Goal: Book appointment/travel/reservation

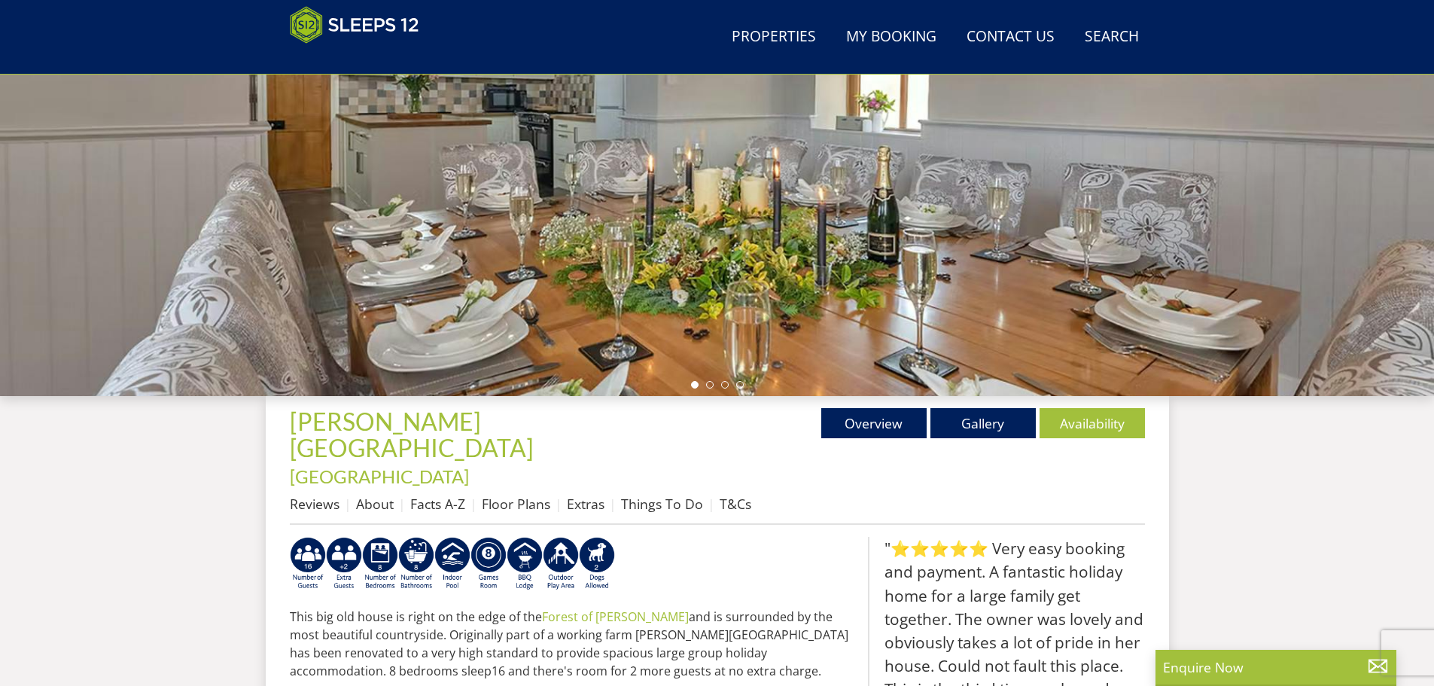
scroll to position [239, 0]
click at [968, 418] on link "Gallery" at bounding box center [982, 422] width 105 height 30
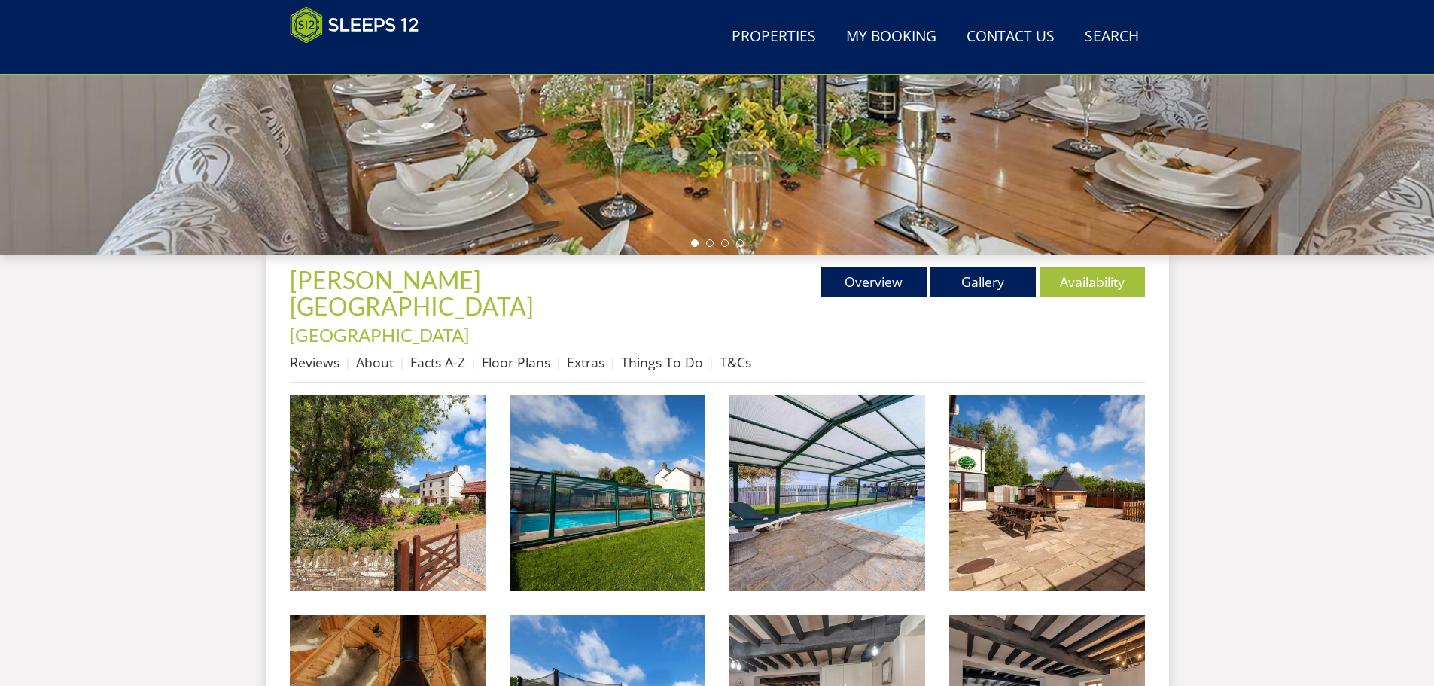
scroll to position [392, 0]
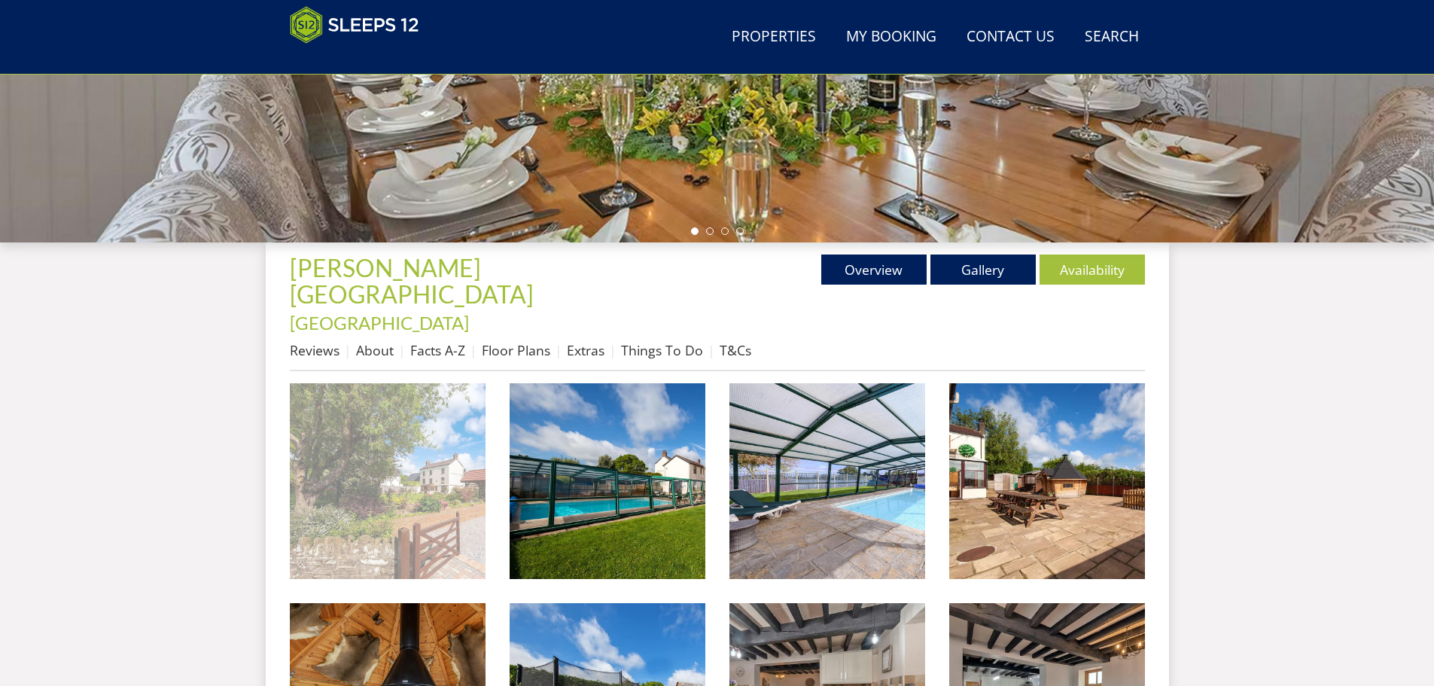
click at [402, 418] on img at bounding box center [388, 481] width 196 height 196
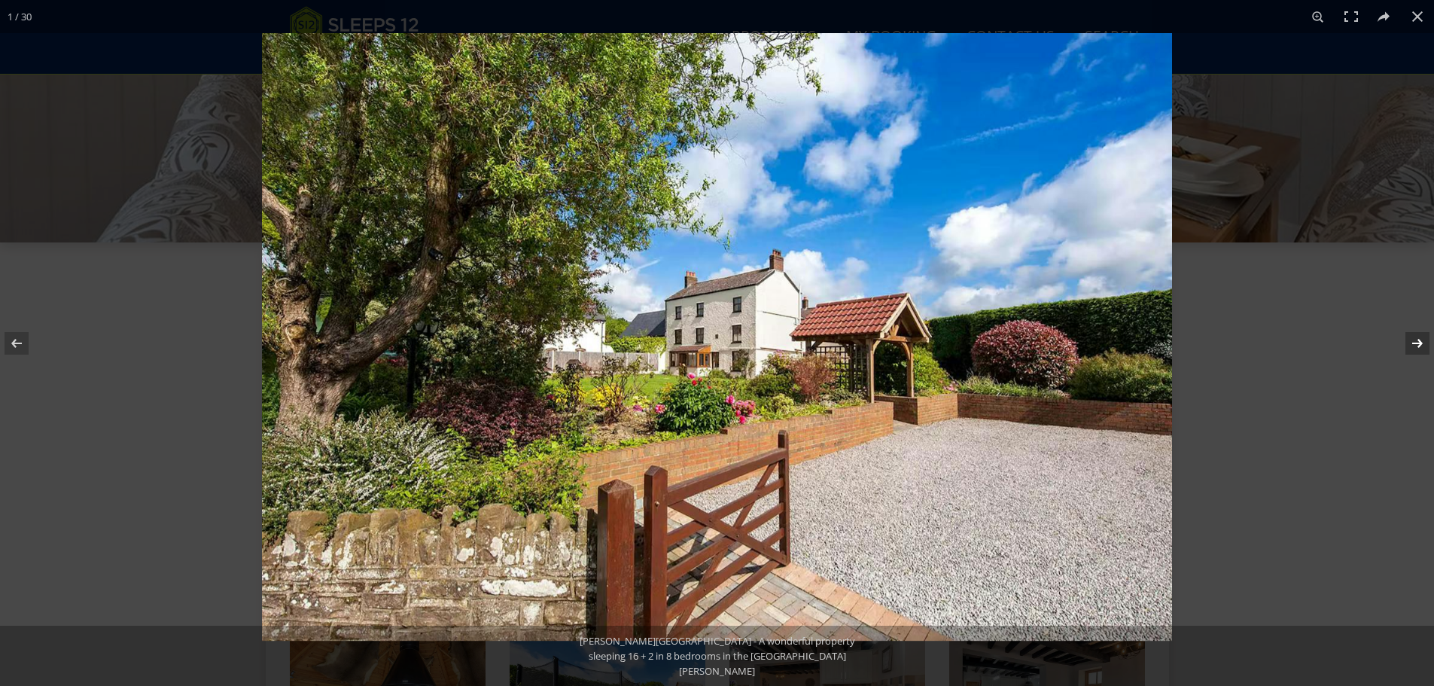
click at [1410, 340] on button at bounding box center [1407, 343] width 53 height 75
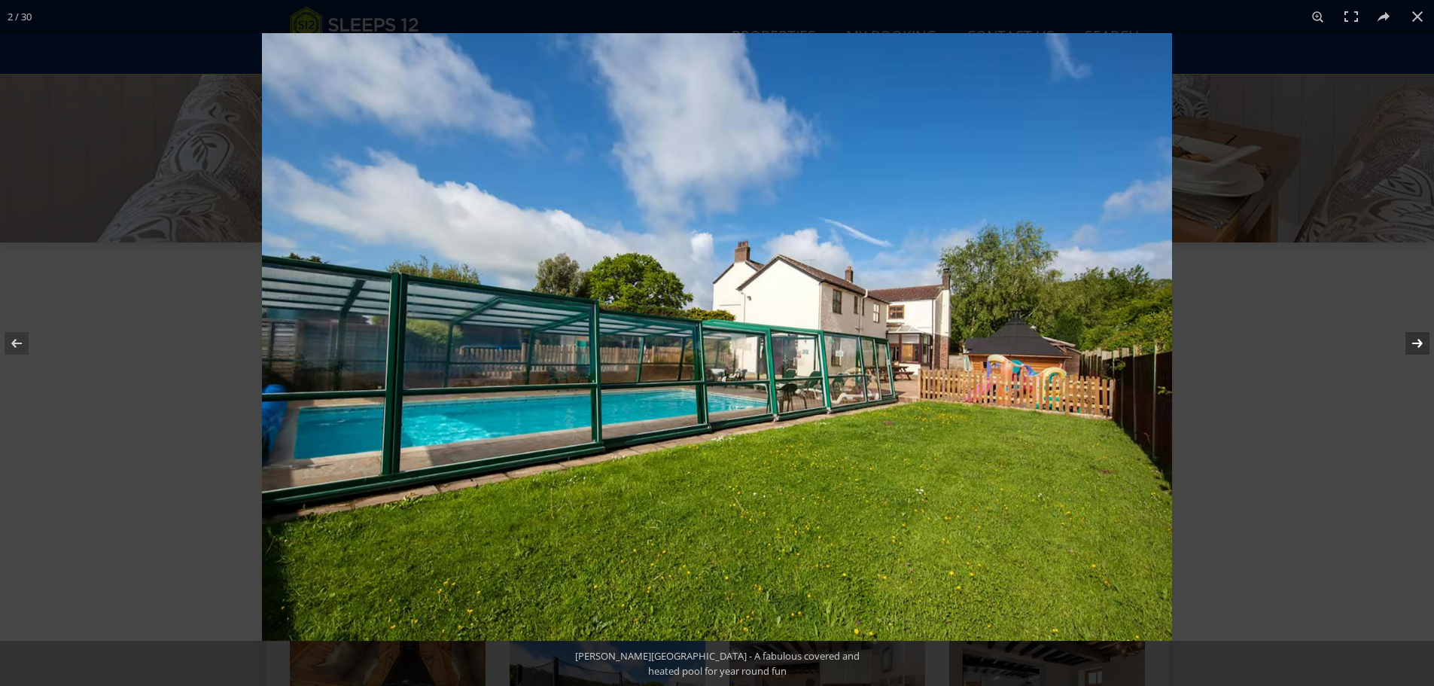
click at [1410, 340] on button at bounding box center [1407, 343] width 53 height 75
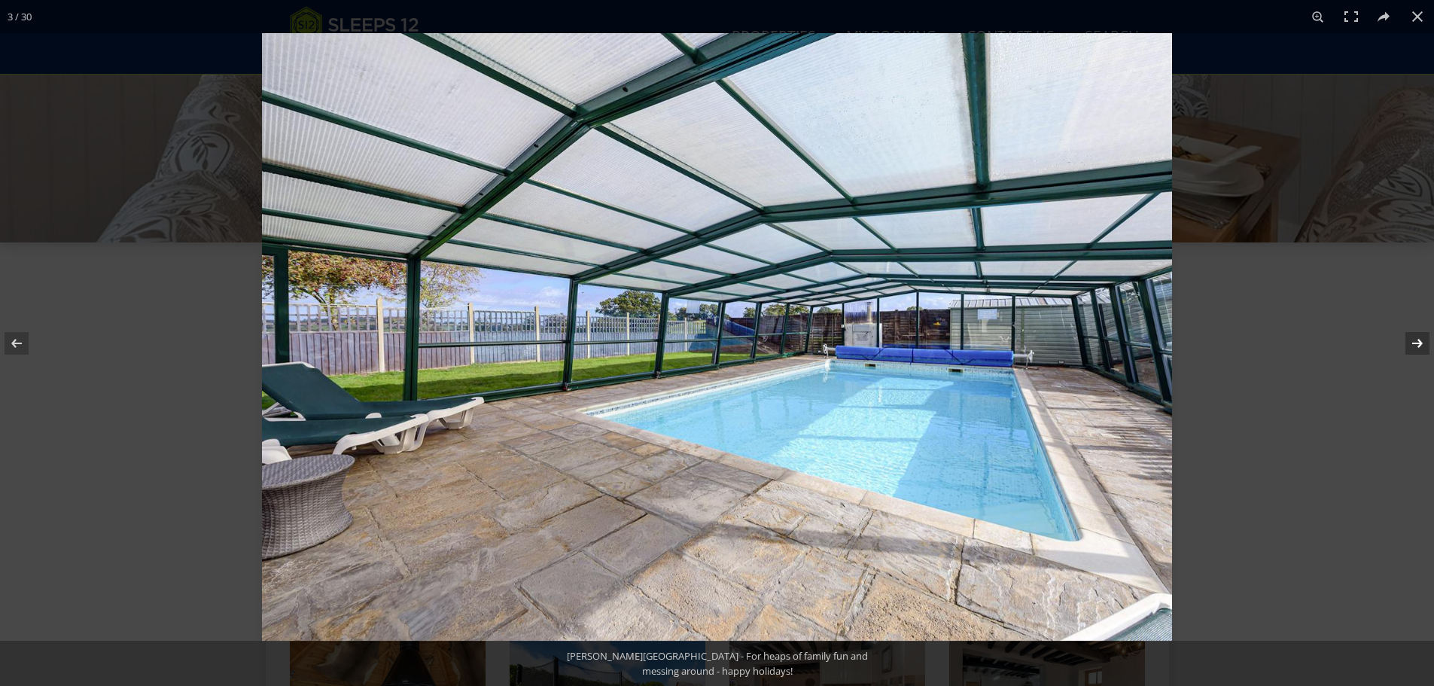
click at [1410, 340] on button at bounding box center [1407, 343] width 53 height 75
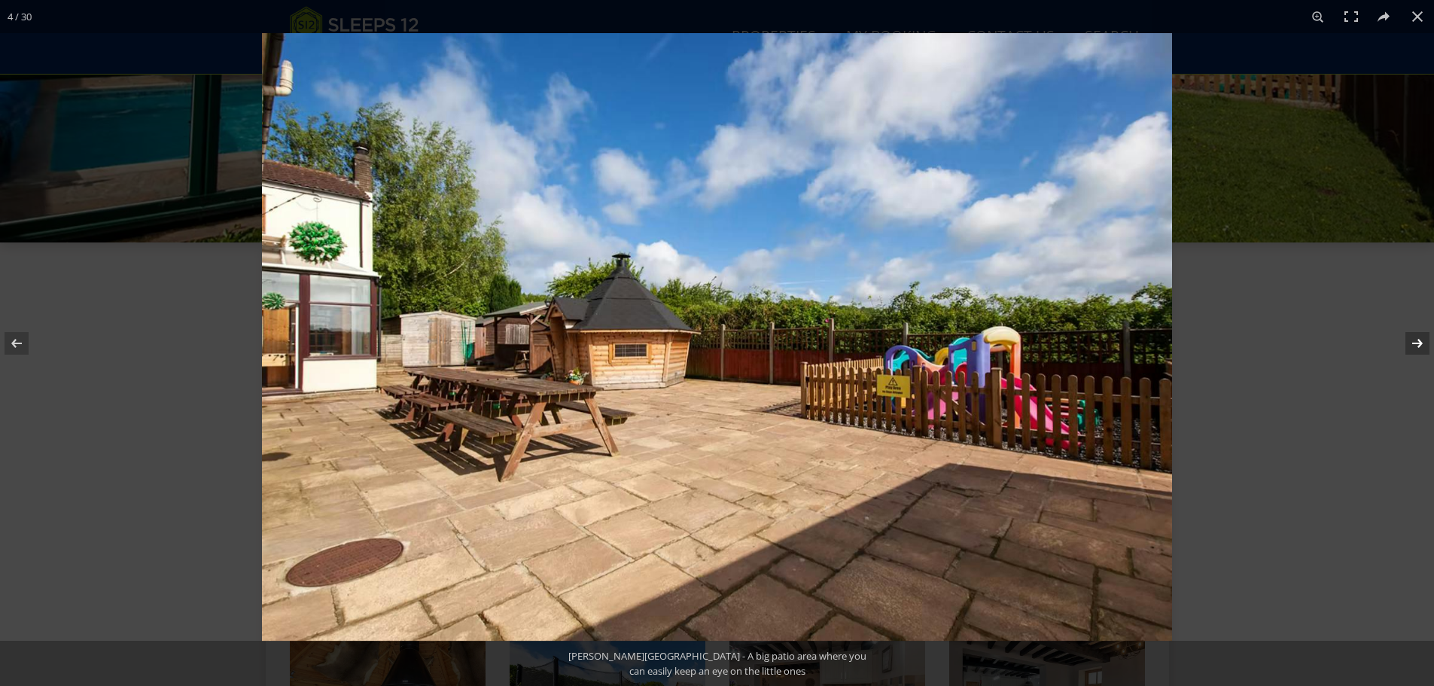
click at [1410, 341] on button at bounding box center [1407, 343] width 53 height 75
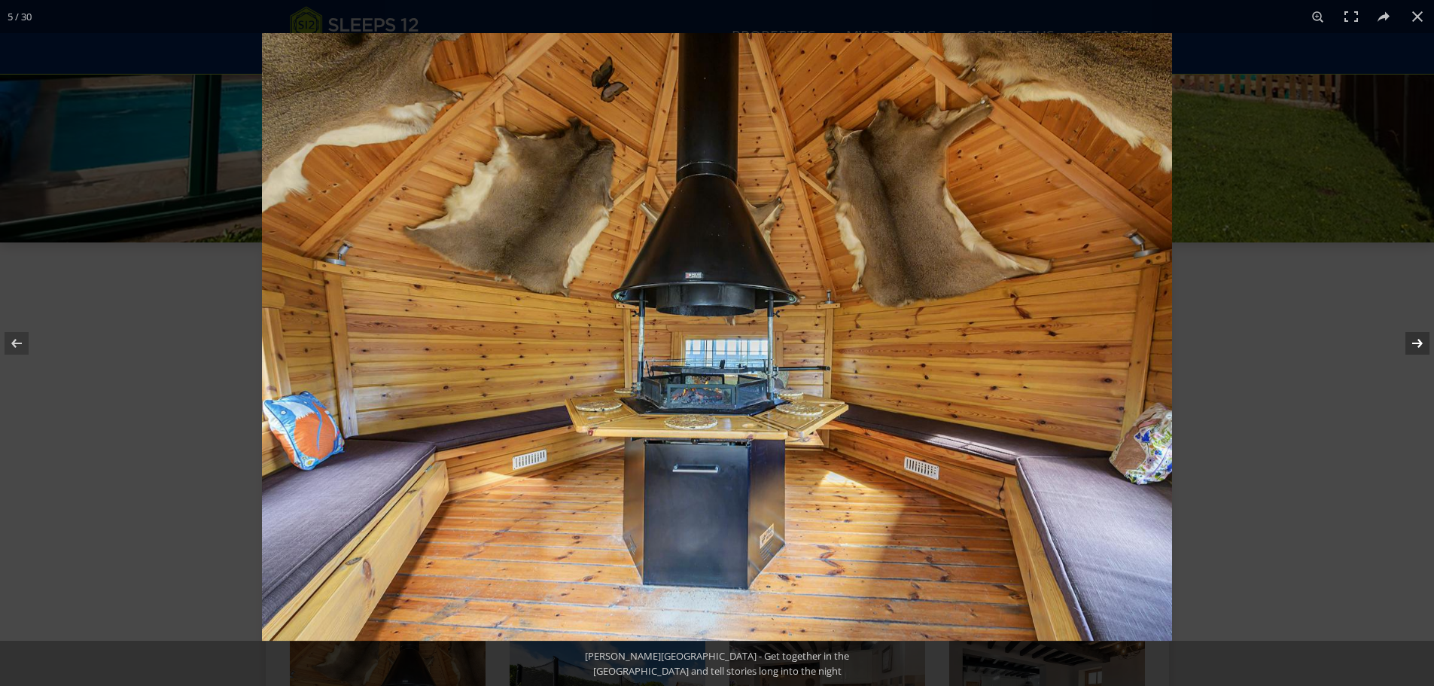
click at [1410, 341] on button at bounding box center [1407, 343] width 53 height 75
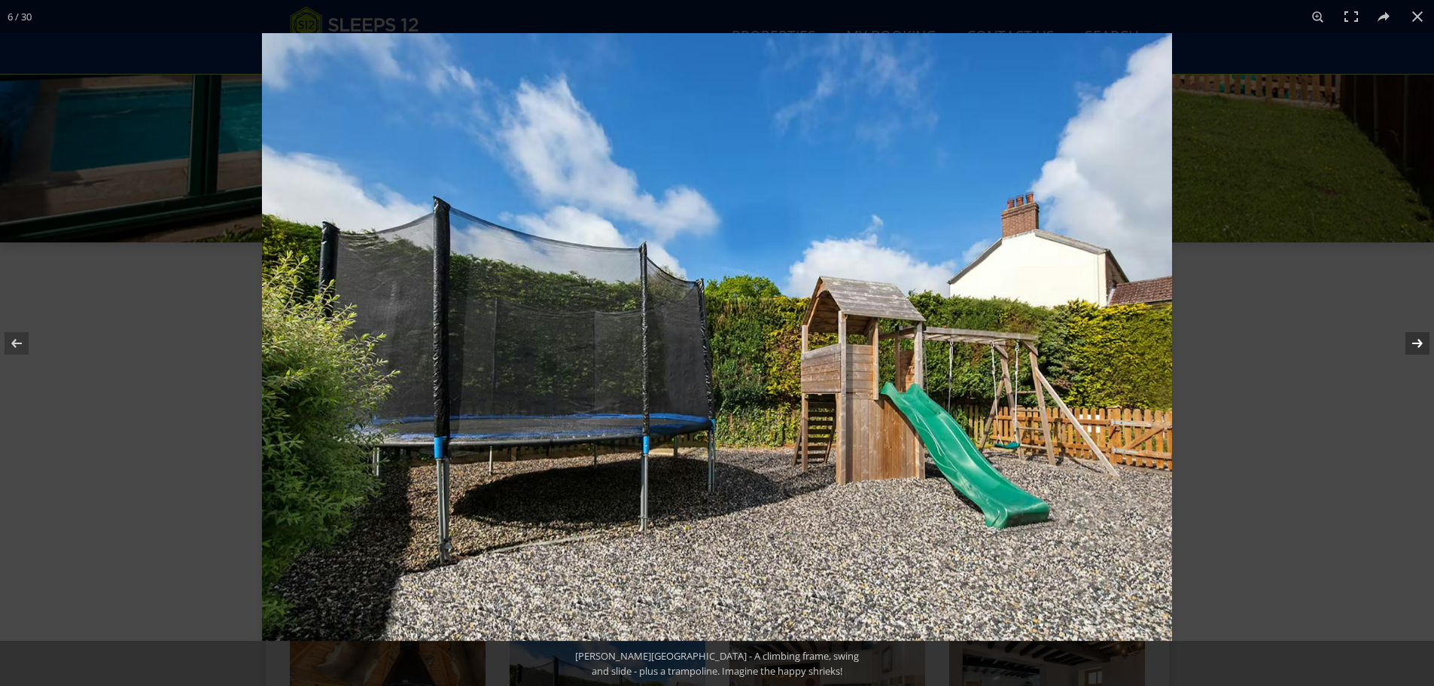
click at [1410, 341] on button at bounding box center [1407, 343] width 53 height 75
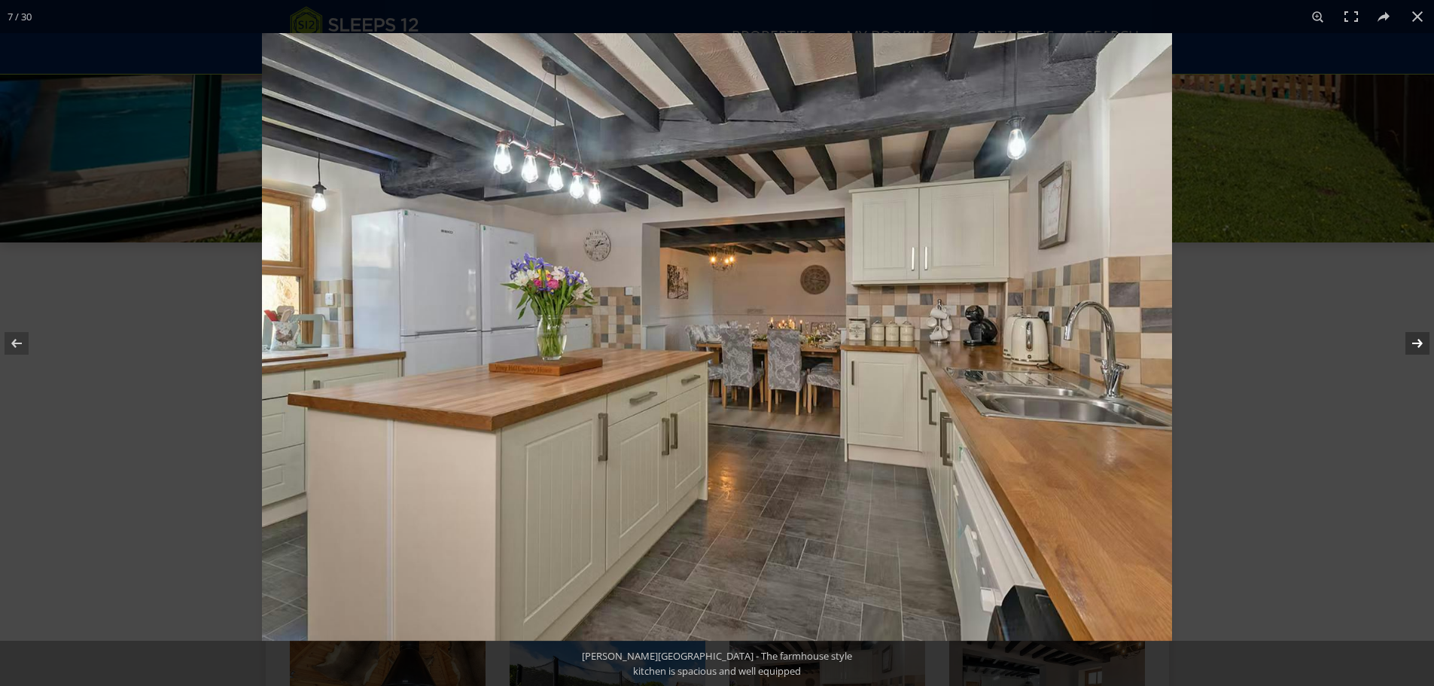
click at [1410, 341] on button at bounding box center [1407, 343] width 53 height 75
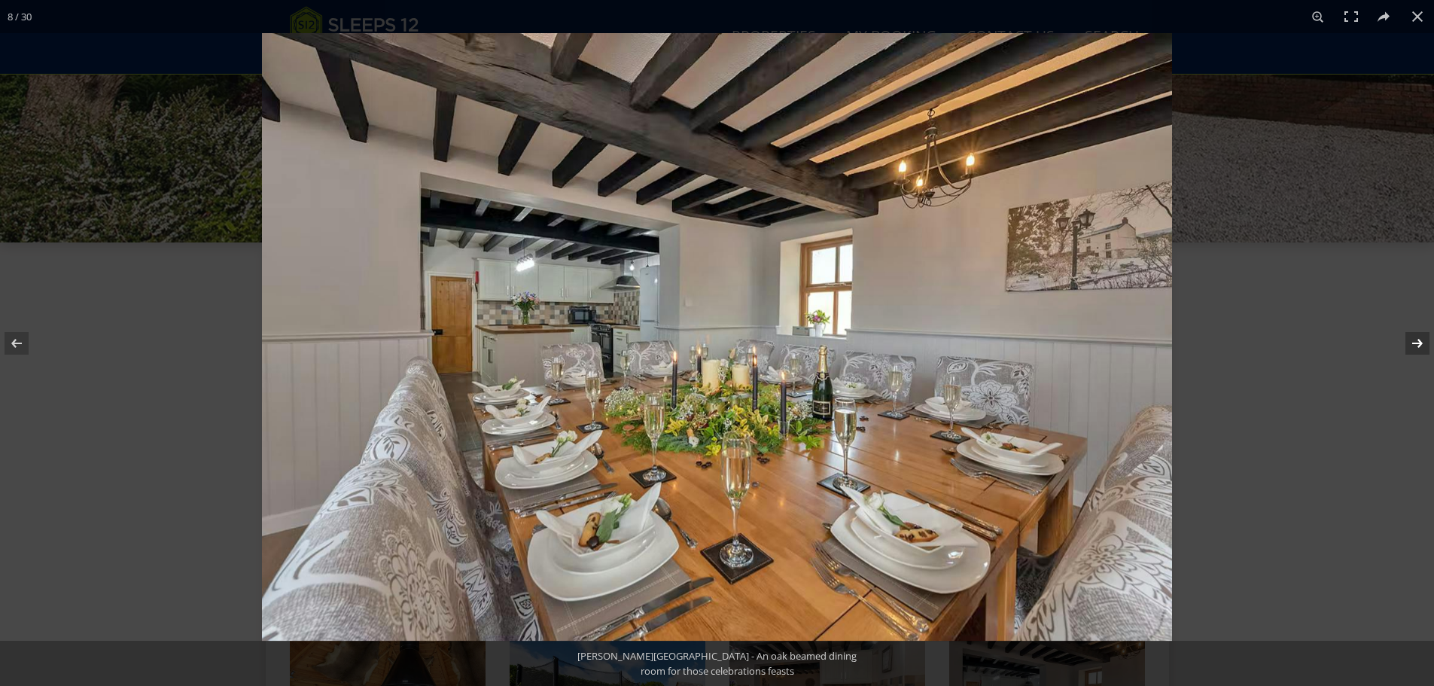
click at [1410, 341] on button at bounding box center [1407, 343] width 53 height 75
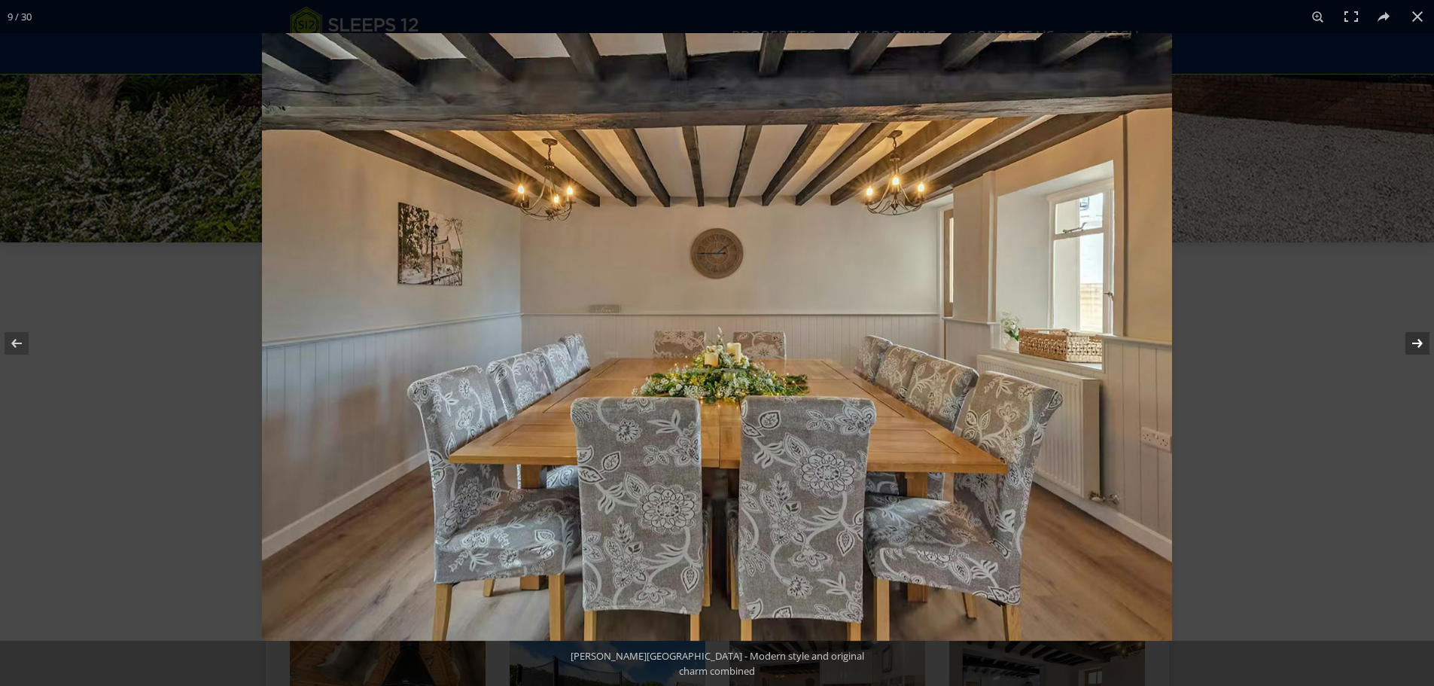
click at [1410, 341] on button at bounding box center [1407, 343] width 53 height 75
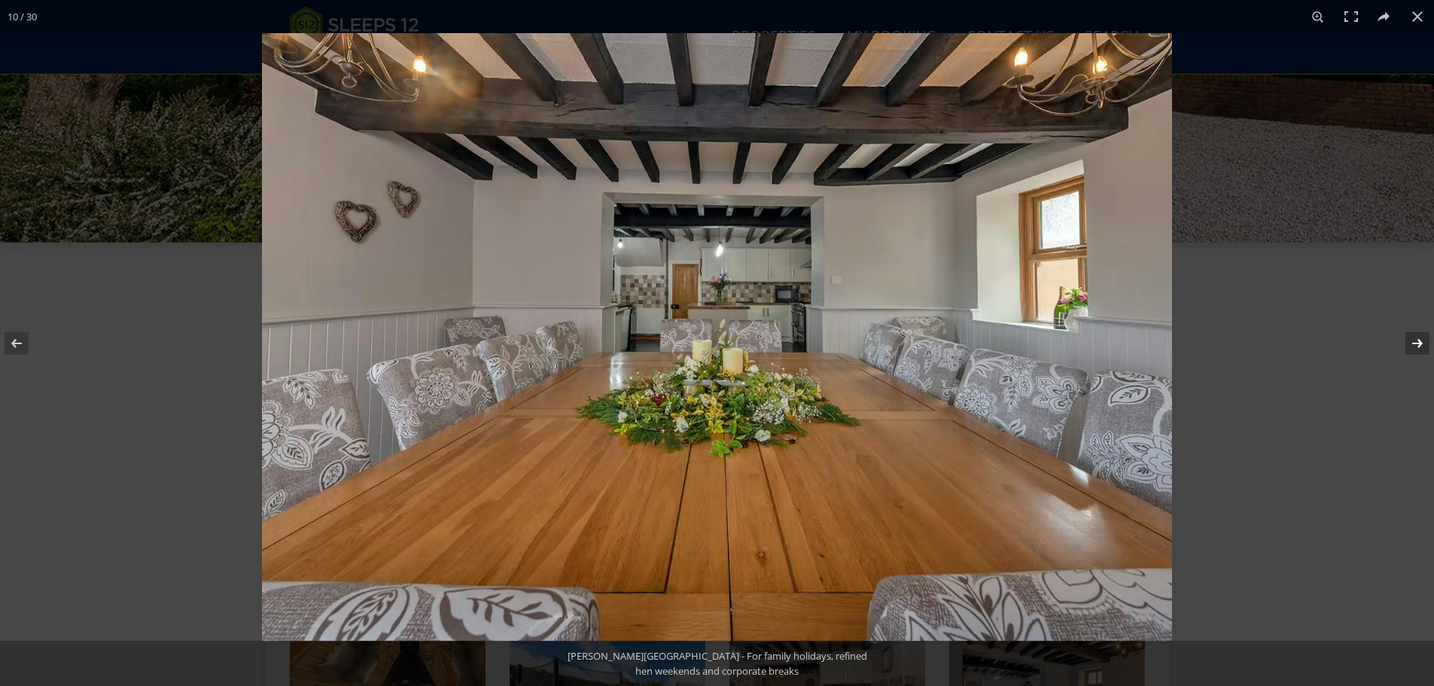
click at [1410, 341] on button at bounding box center [1407, 343] width 53 height 75
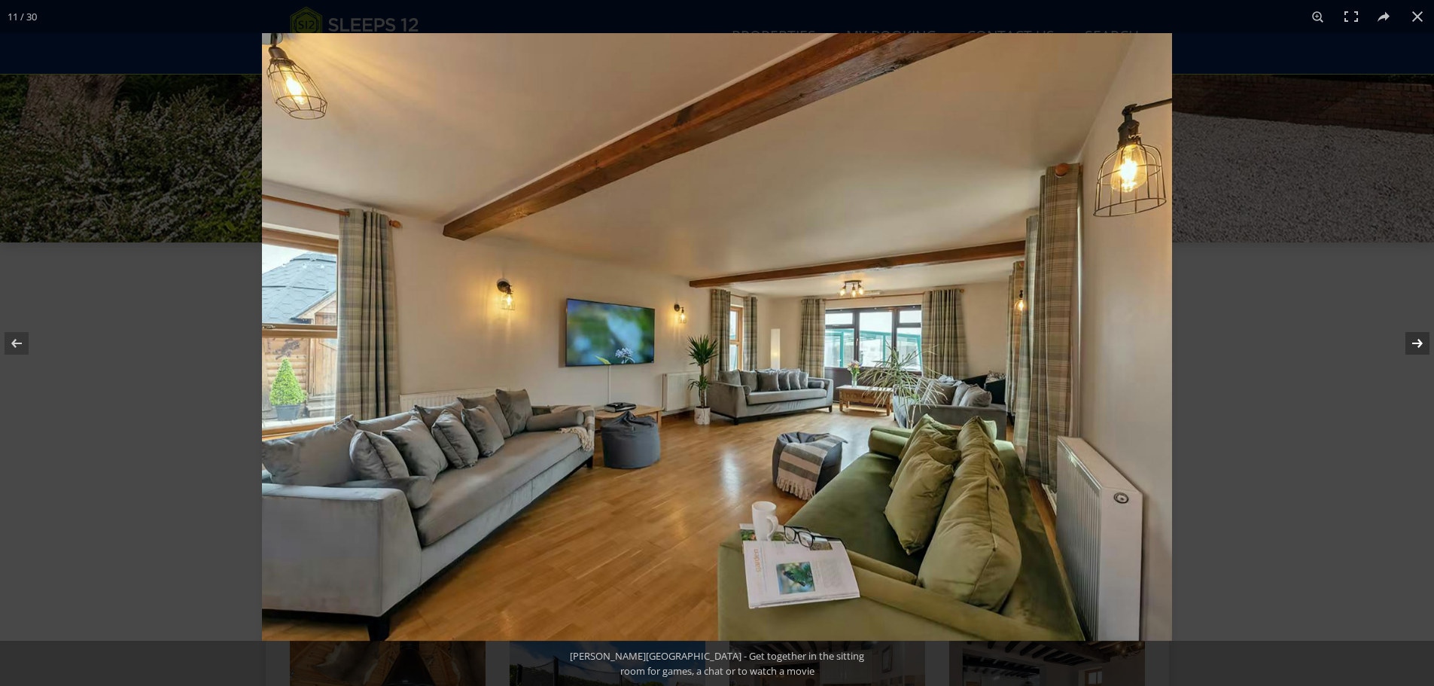
click at [1410, 343] on button at bounding box center [1407, 343] width 53 height 75
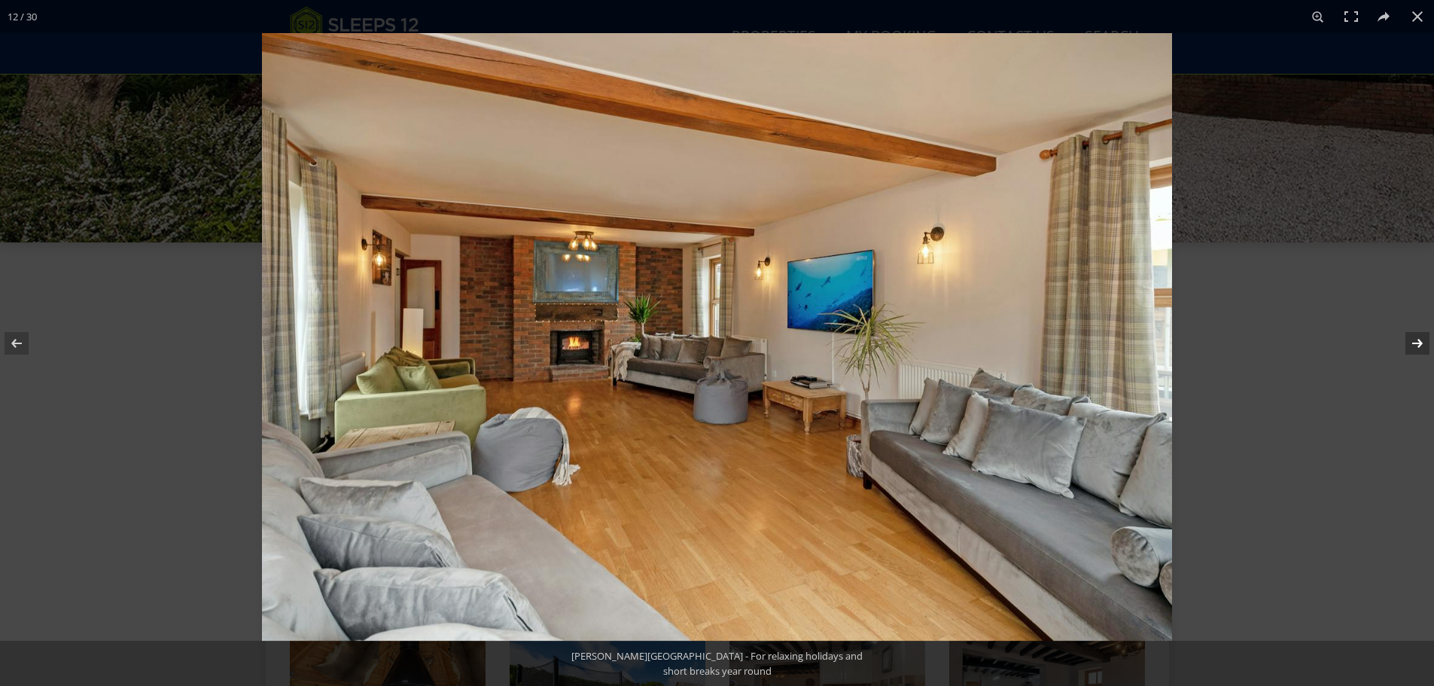
click at [1410, 343] on button at bounding box center [1407, 343] width 53 height 75
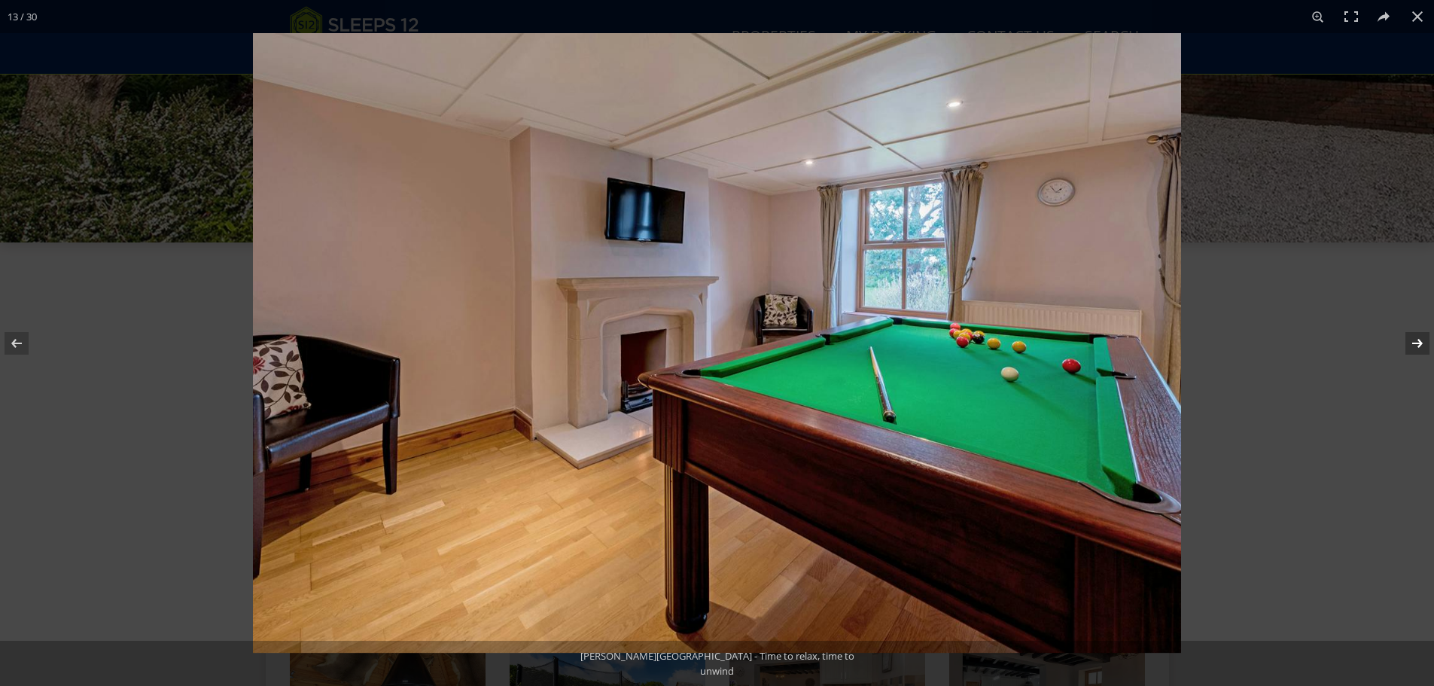
click at [1410, 343] on button at bounding box center [1407, 343] width 53 height 75
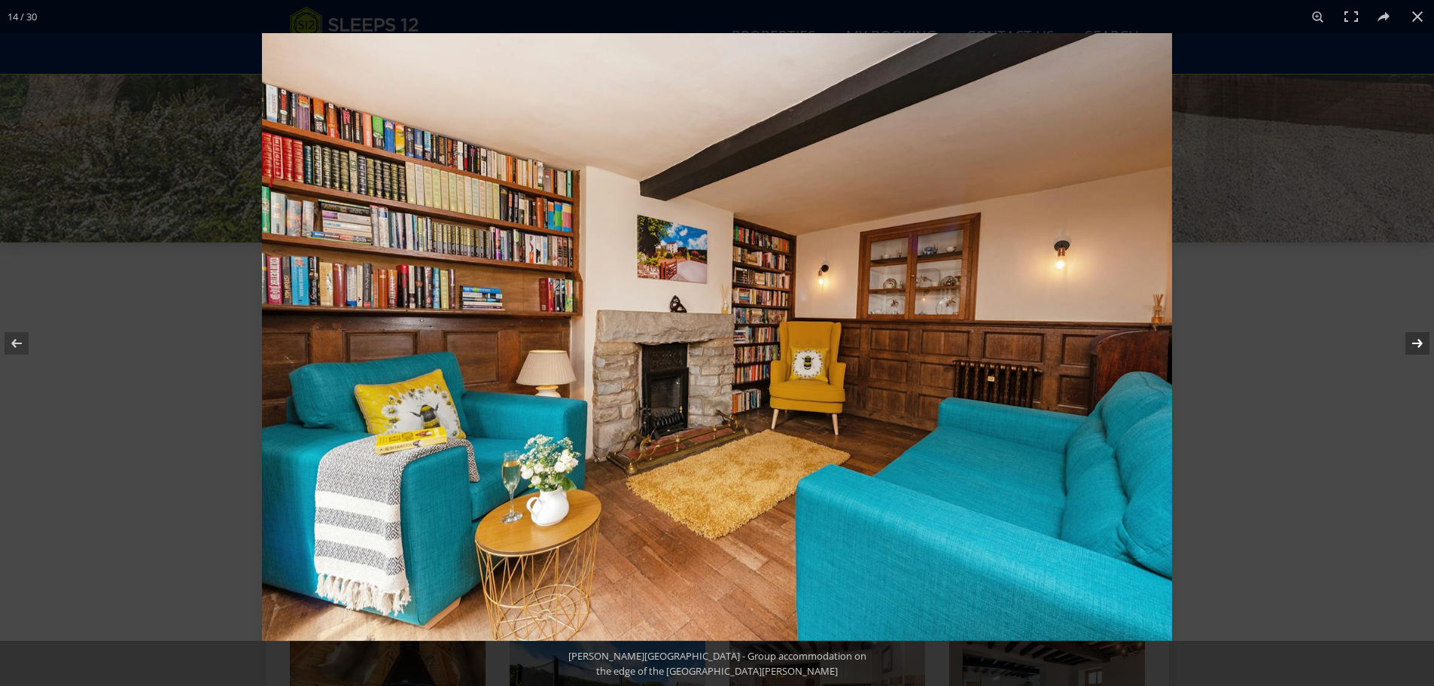
click at [1410, 343] on button at bounding box center [1407, 343] width 53 height 75
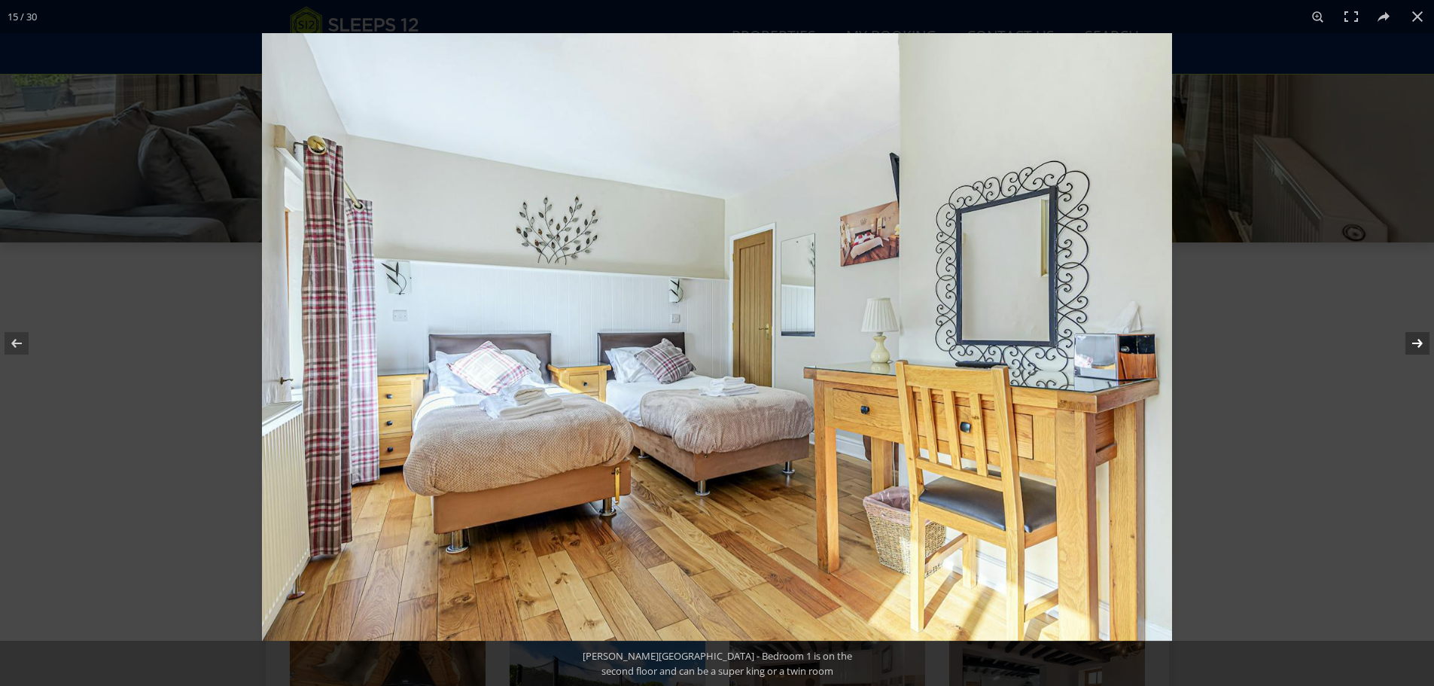
click at [1410, 343] on button at bounding box center [1407, 343] width 53 height 75
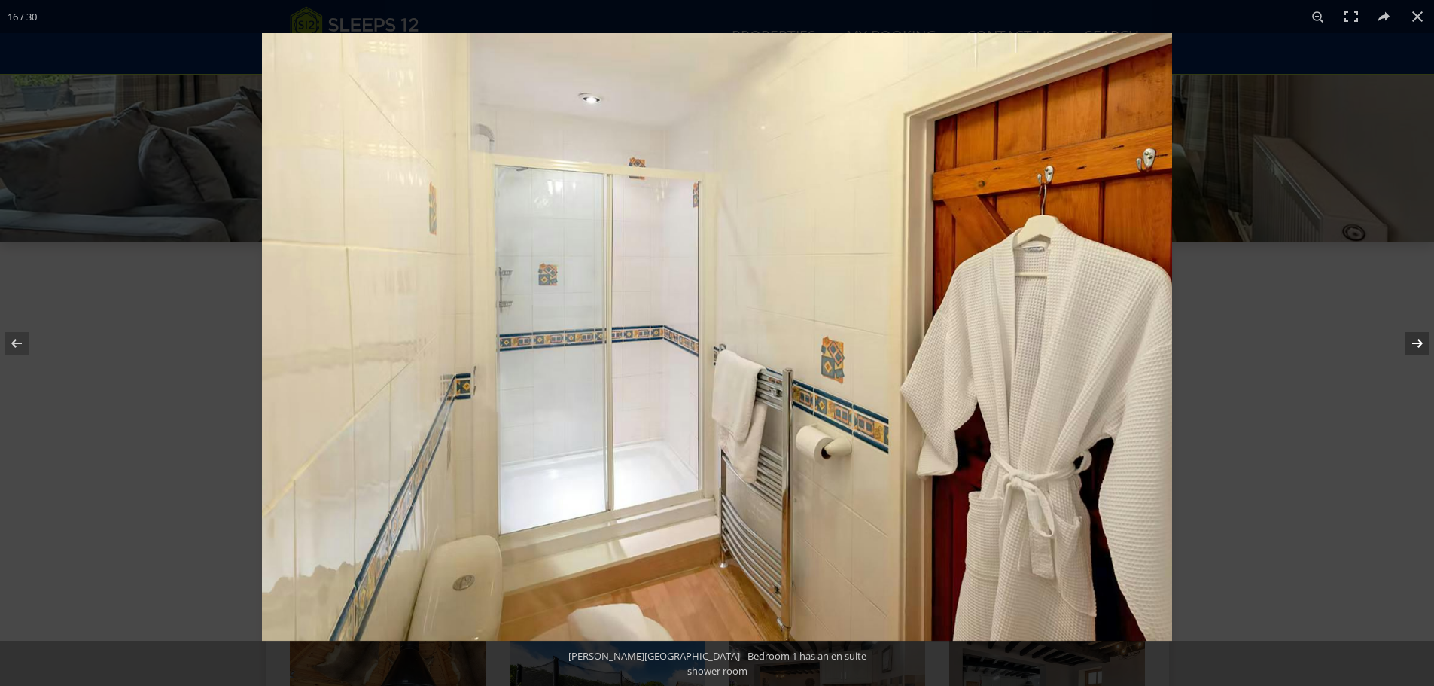
click at [1410, 343] on button at bounding box center [1407, 343] width 53 height 75
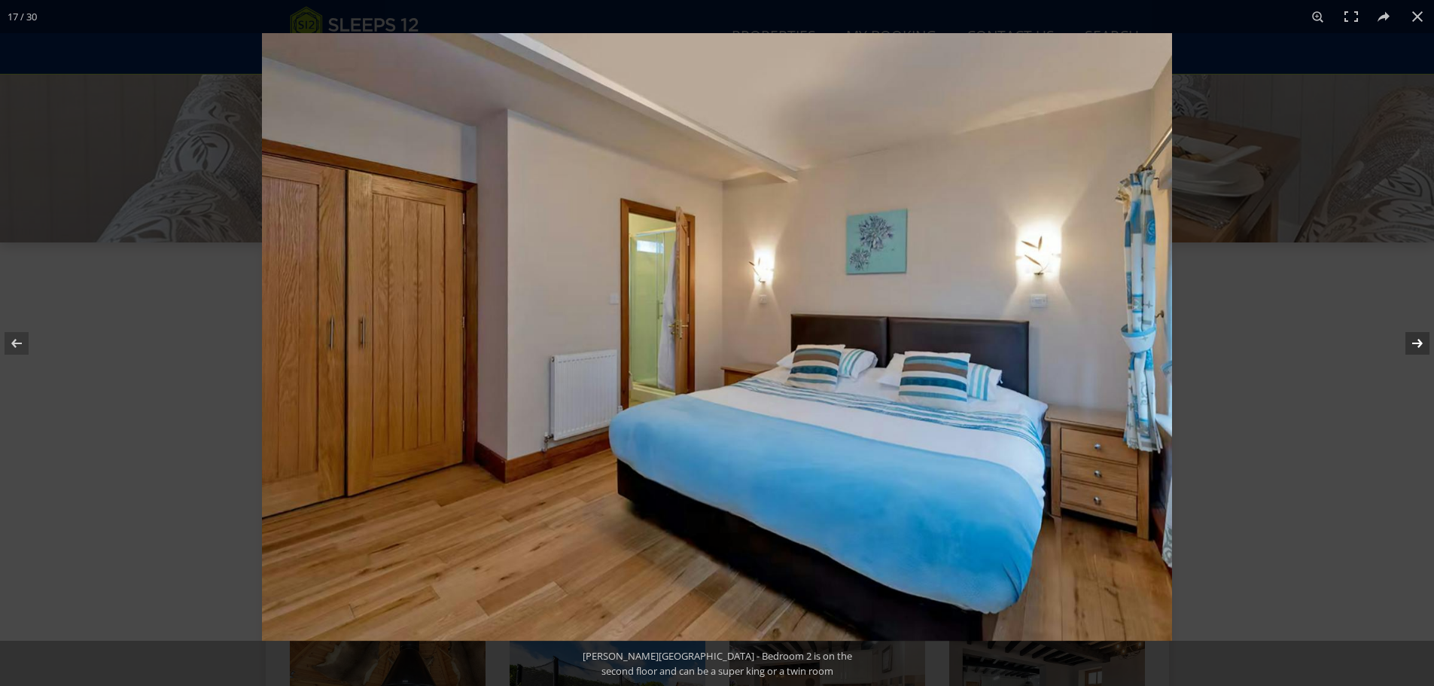
click at [1411, 343] on button at bounding box center [1407, 343] width 53 height 75
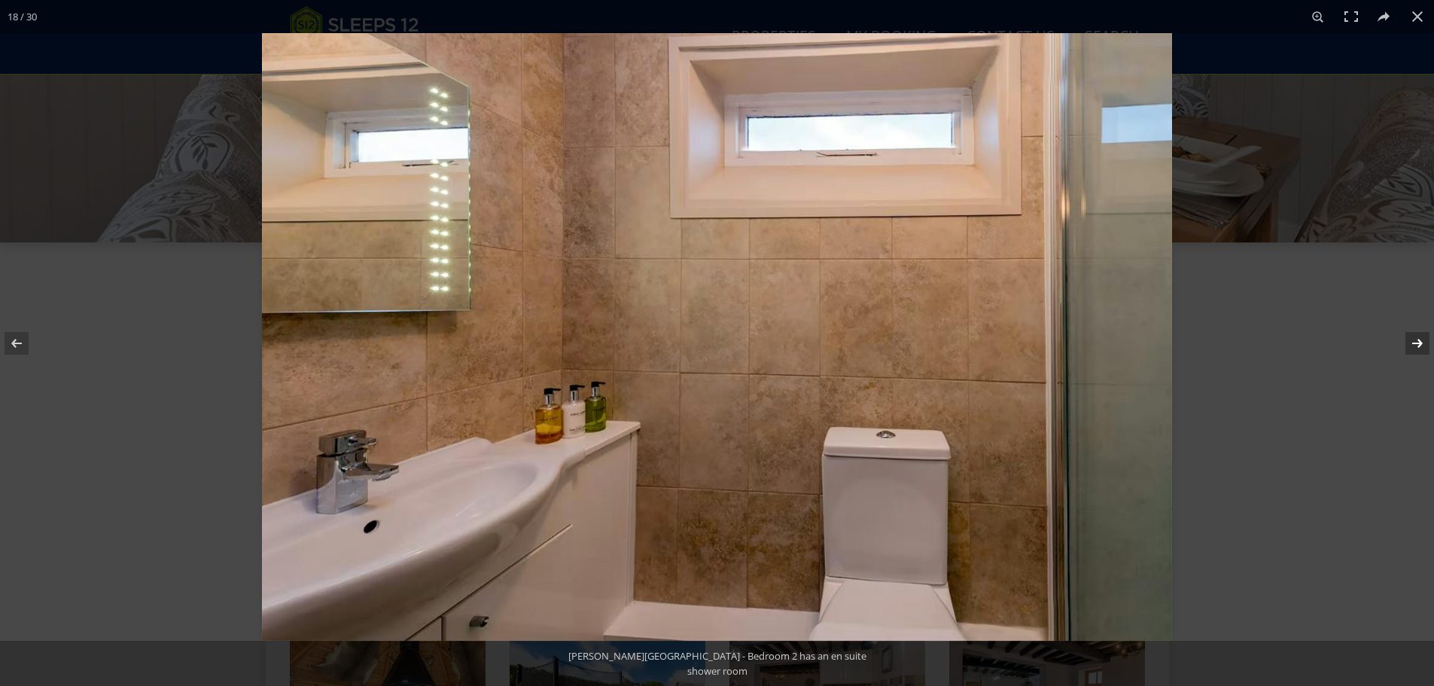
click at [1411, 343] on button at bounding box center [1407, 343] width 53 height 75
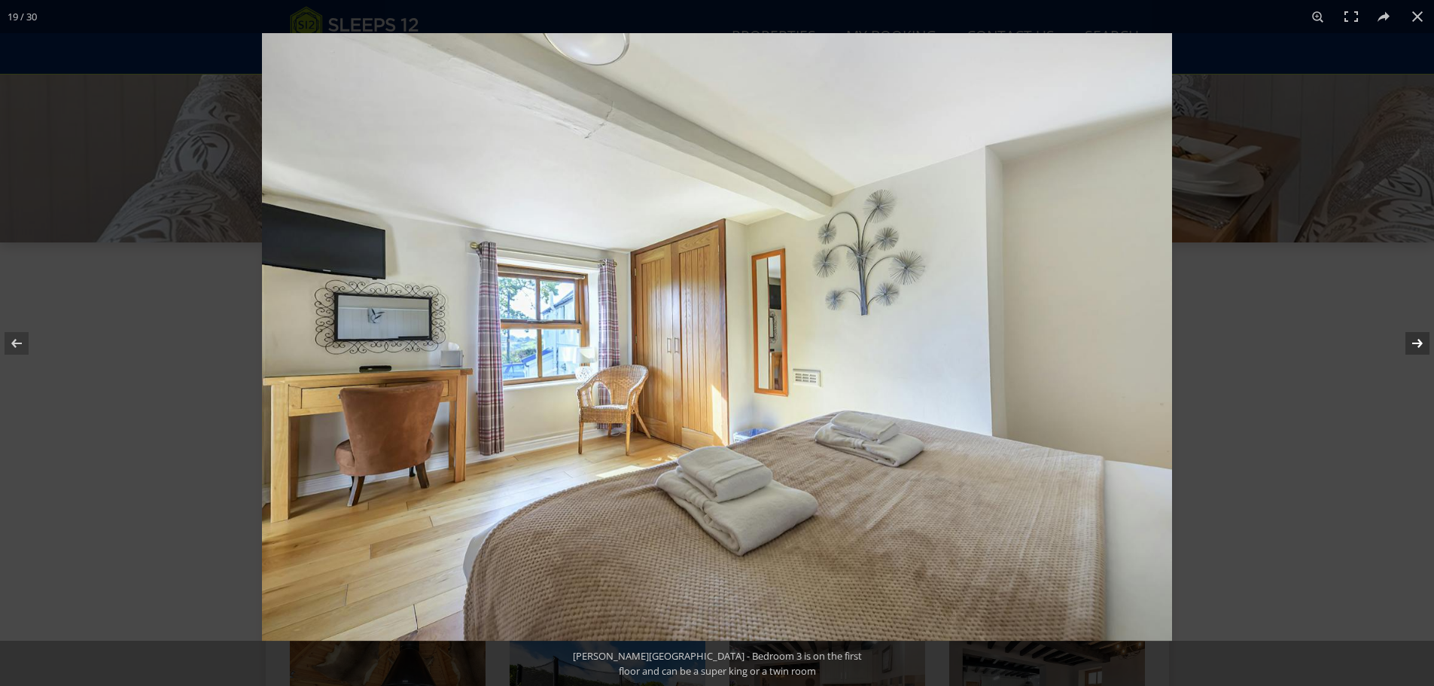
click at [1411, 343] on button at bounding box center [1407, 343] width 53 height 75
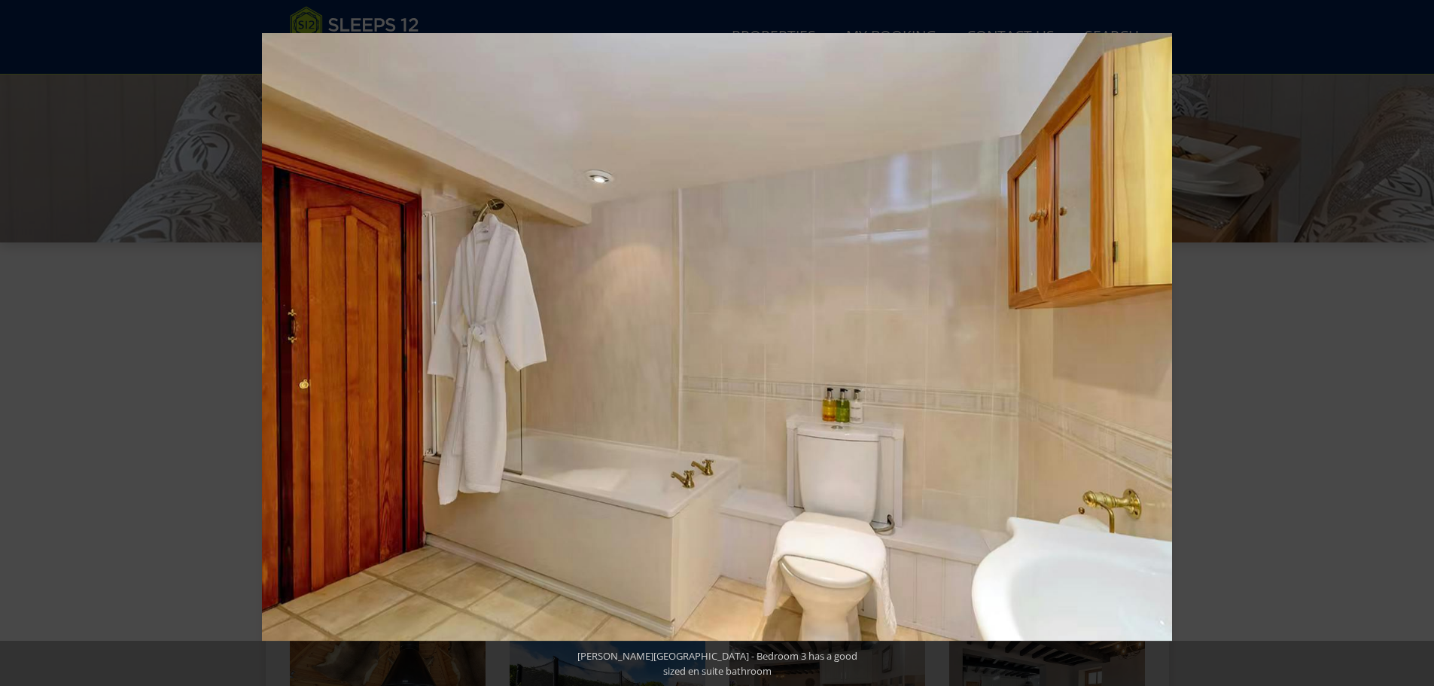
click at [1411, 343] on button at bounding box center [1407, 343] width 53 height 75
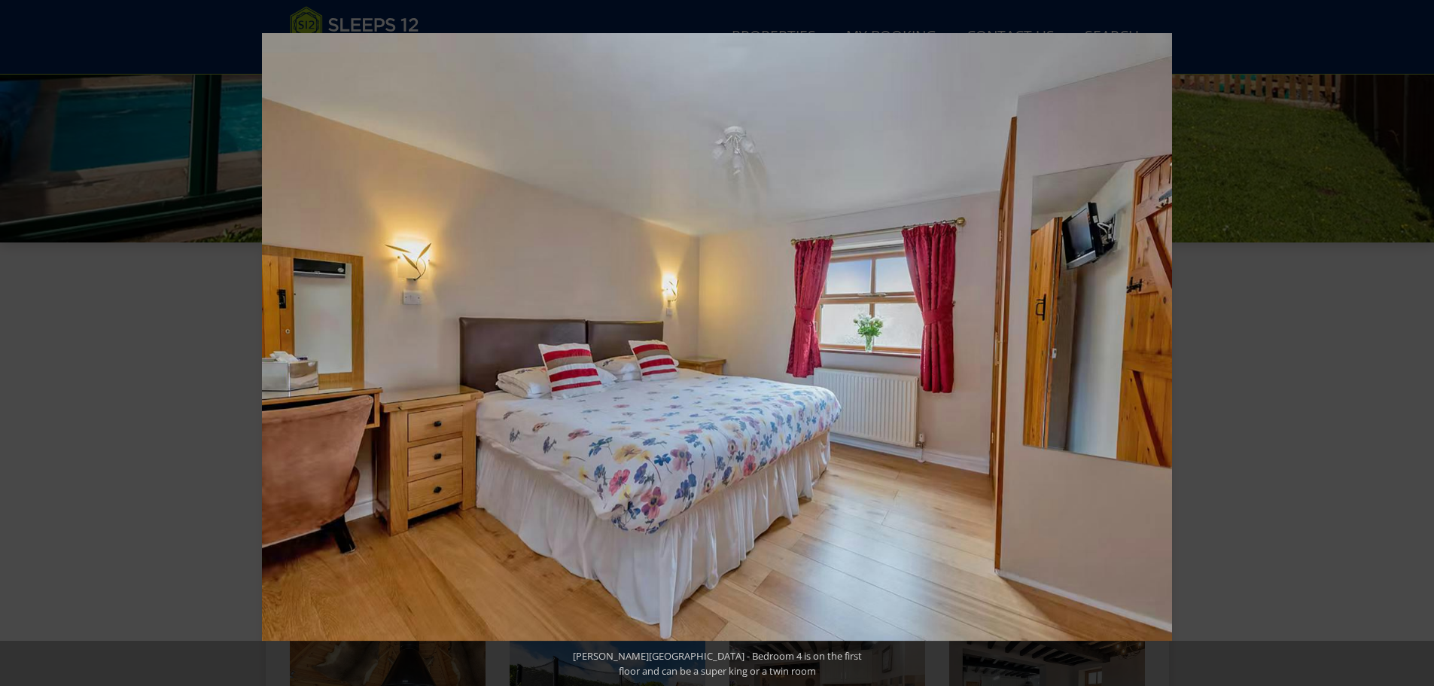
click at [1411, 343] on button at bounding box center [1407, 343] width 53 height 75
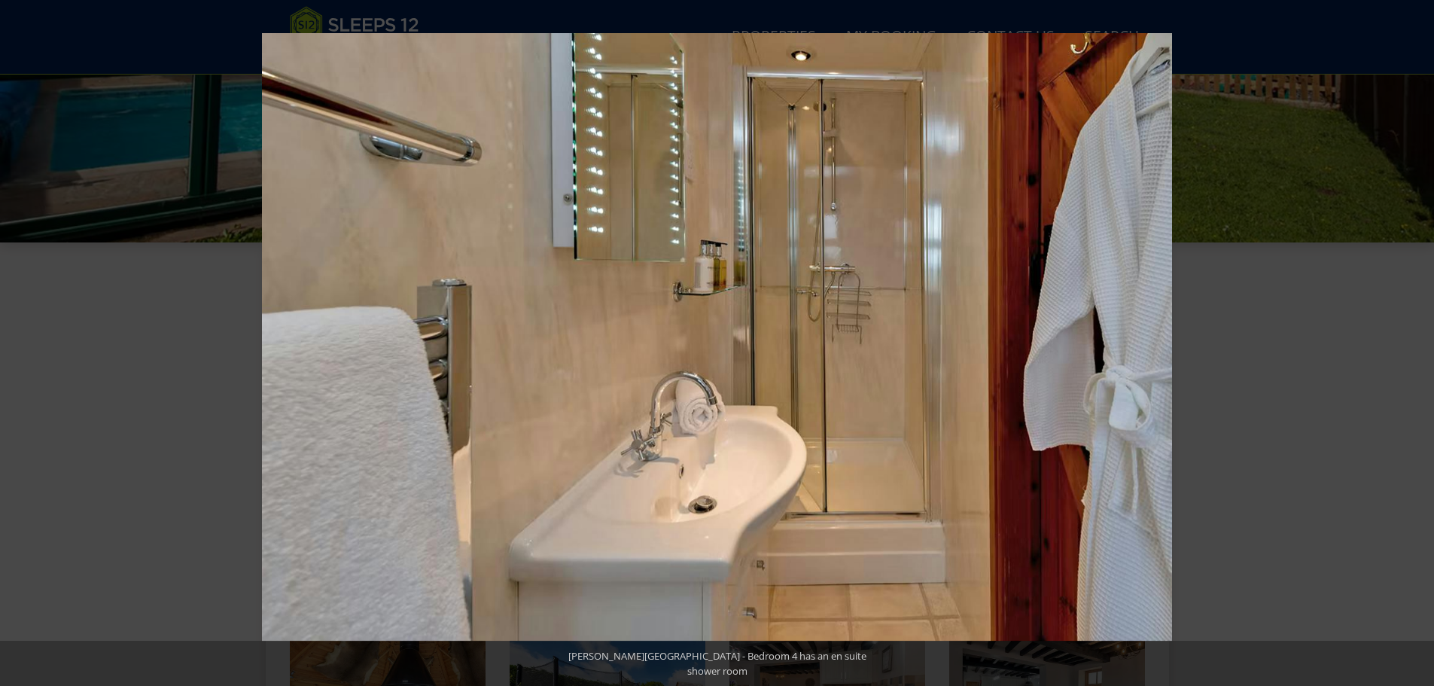
click at [1411, 343] on button at bounding box center [1407, 343] width 53 height 75
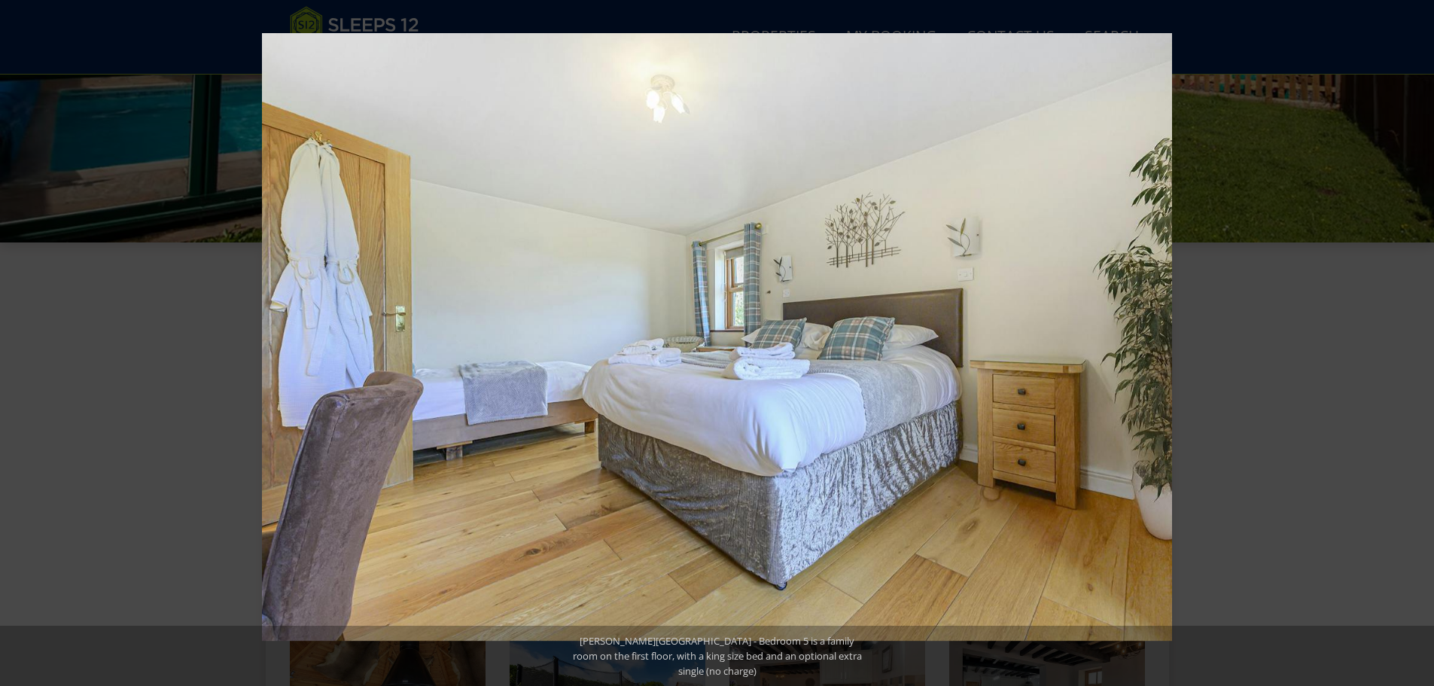
click at [1411, 343] on button at bounding box center [1407, 343] width 53 height 75
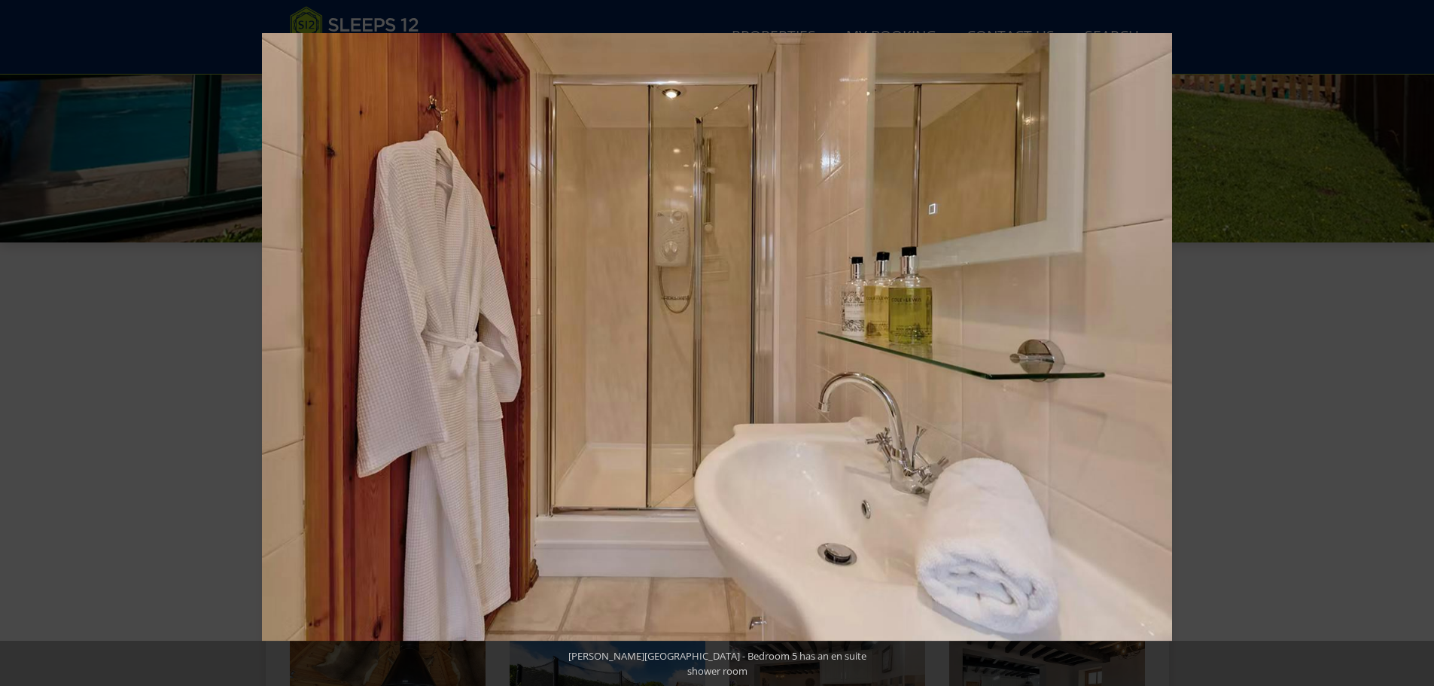
click at [1411, 343] on button at bounding box center [1407, 343] width 53 height 75
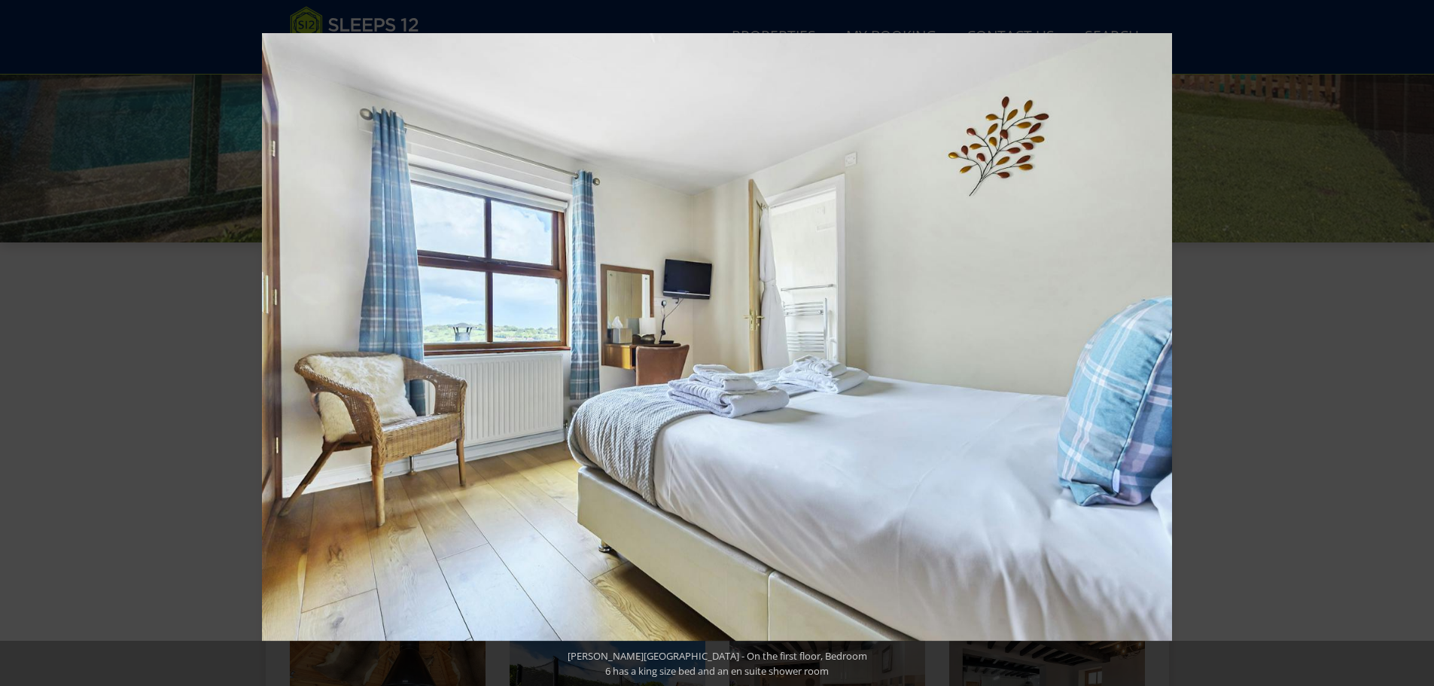
click at [1411, 343] on button at bounding box center [1407, 343] width 53 height 75
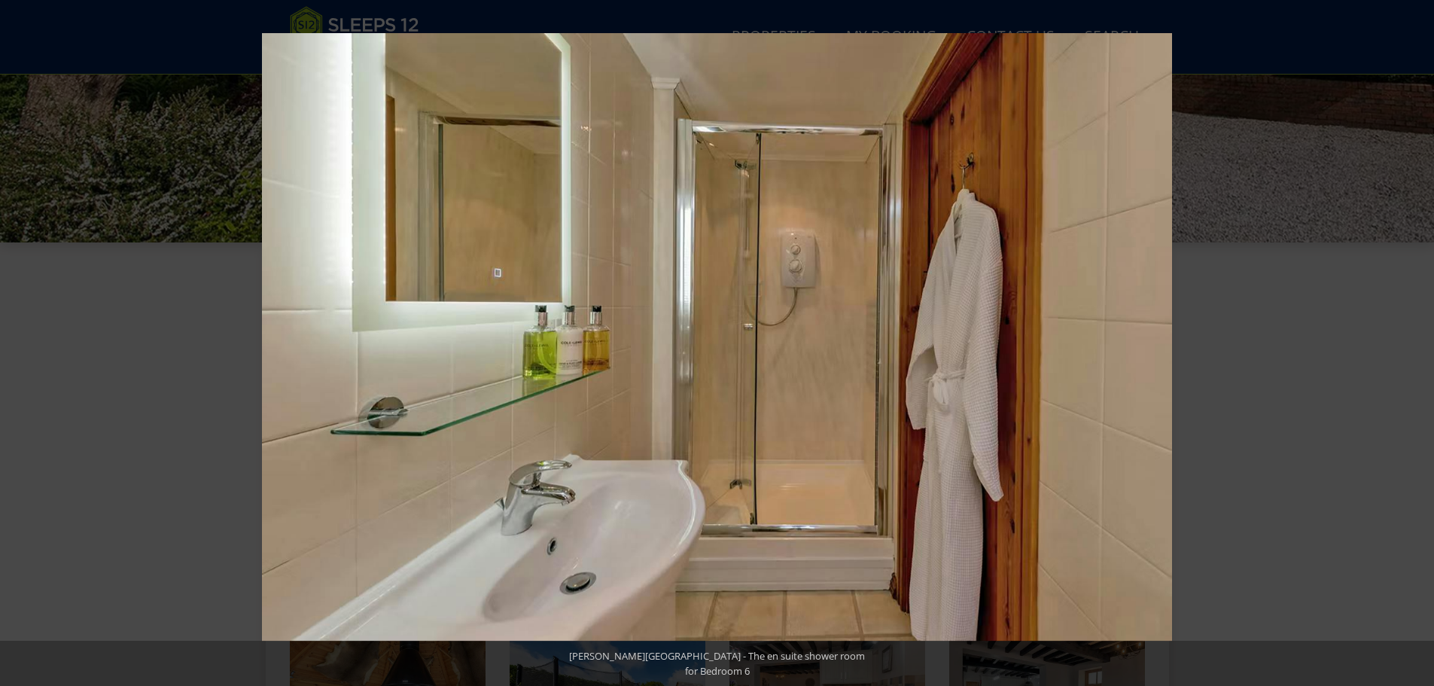
click at [1411, 343] on button at bounding box center [1407, 343] width 53 height 75
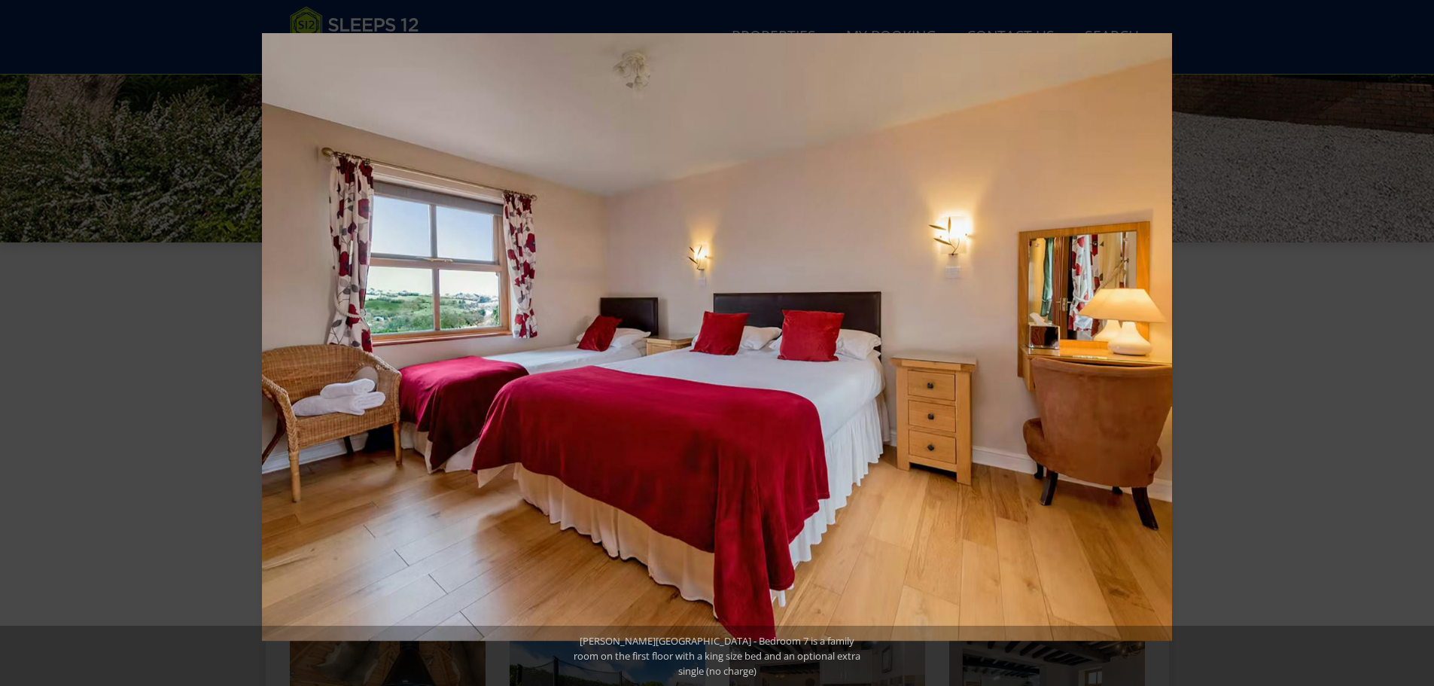
click at [1411, 343] on button at bounding box center [1407, 343] width 53 height 75
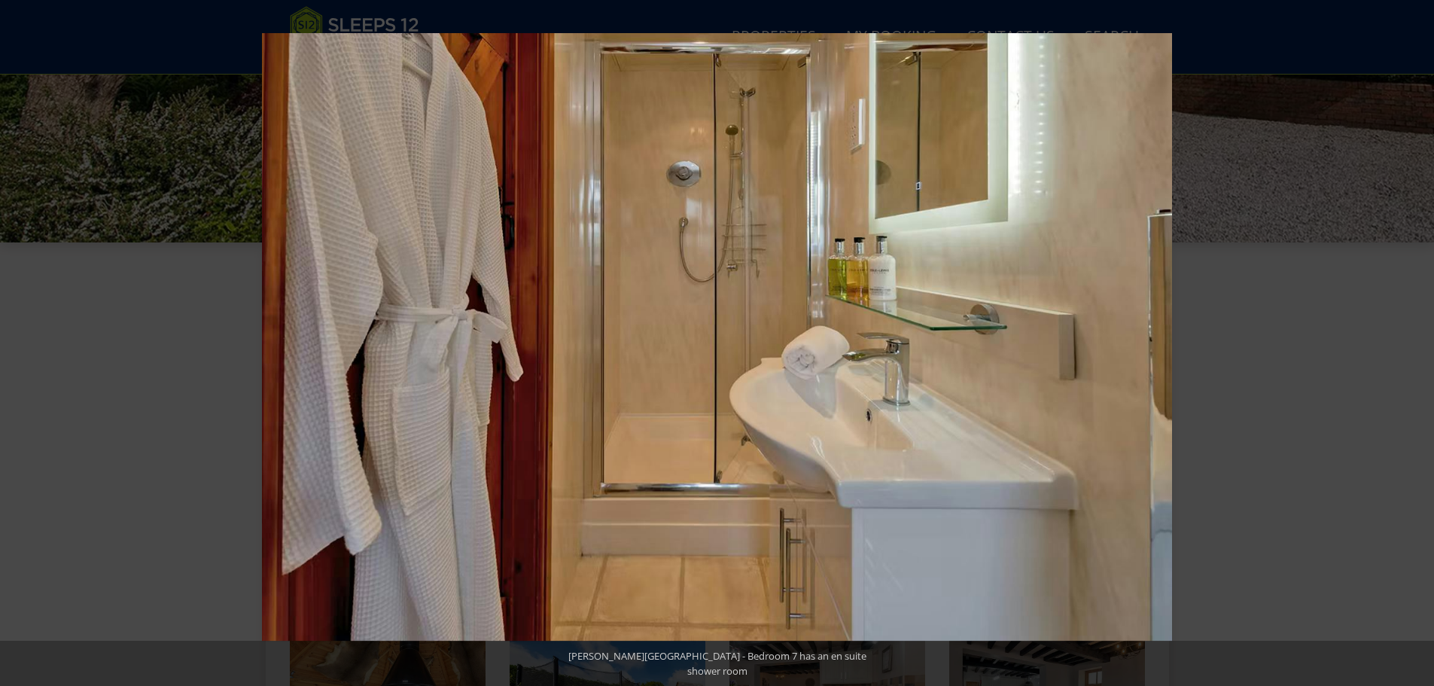
click at [1411, 343] on button at bounding box center [1407, 343] width 53 height 75
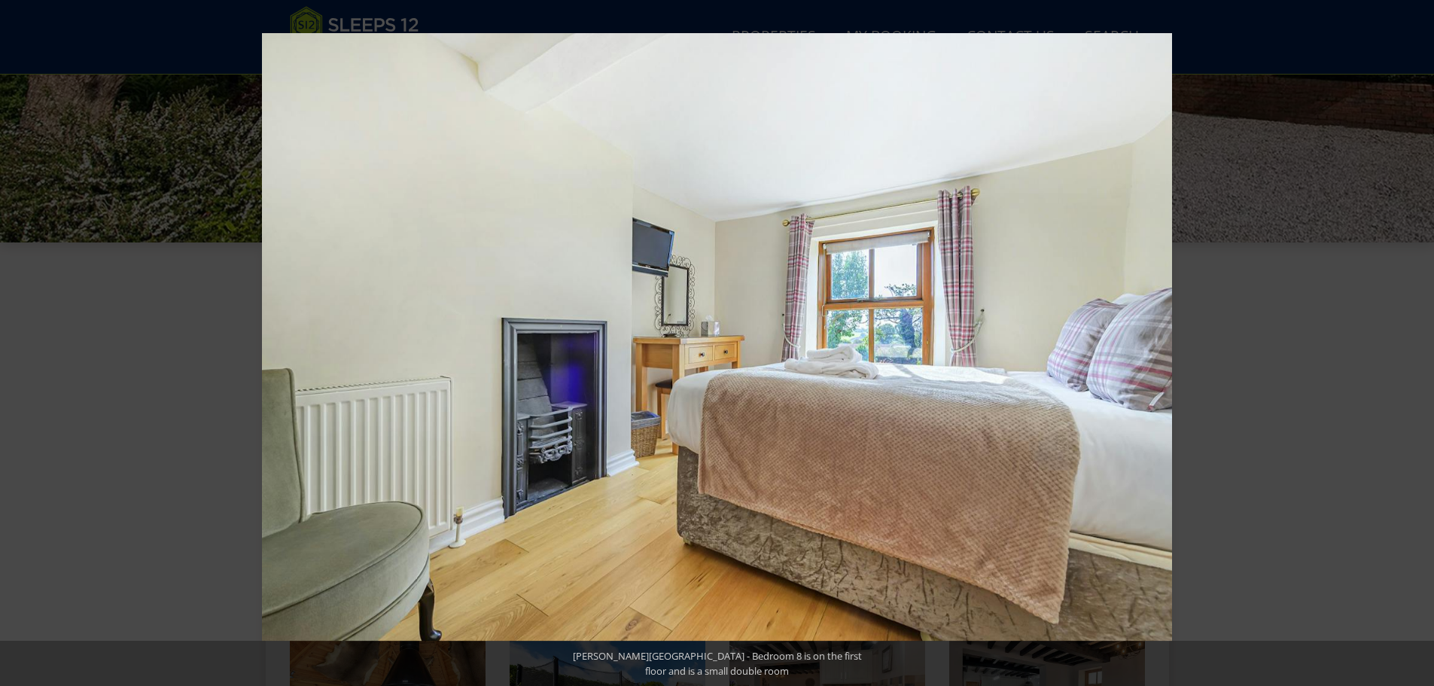
click at [1411, 343] on button at bounding box center [1407, 343] width 53 height 75
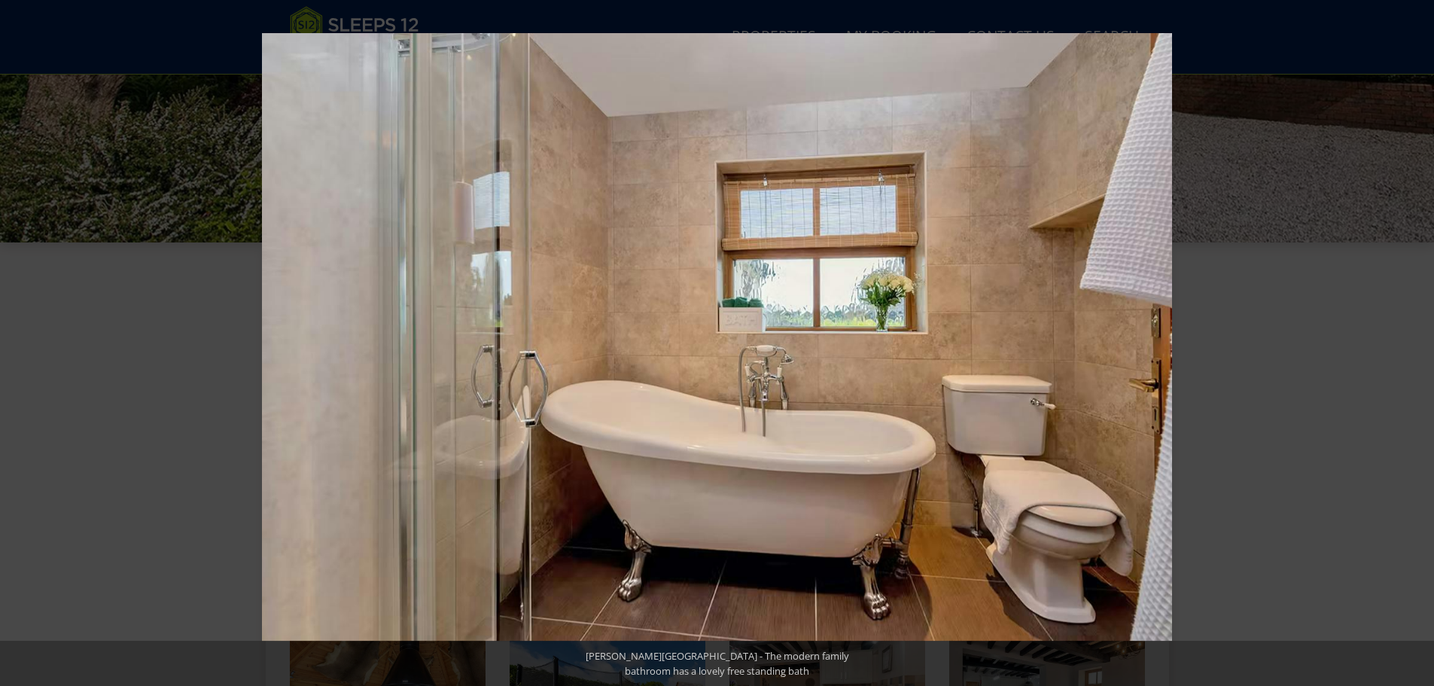
click at [1411, 343] on button at bounding box center [1407, 343] width 53 height 75
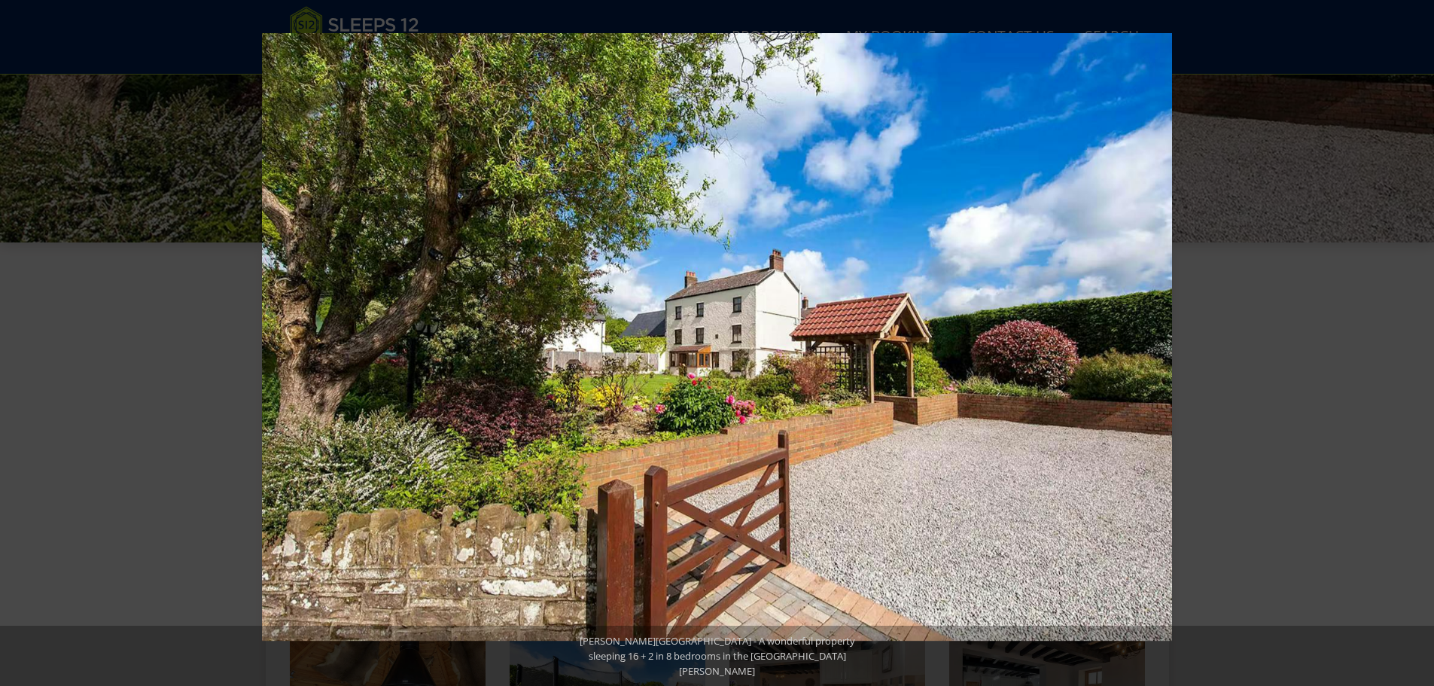
click at [1411, 343] on button at bounding box center [1407, 343] width 53 height 75
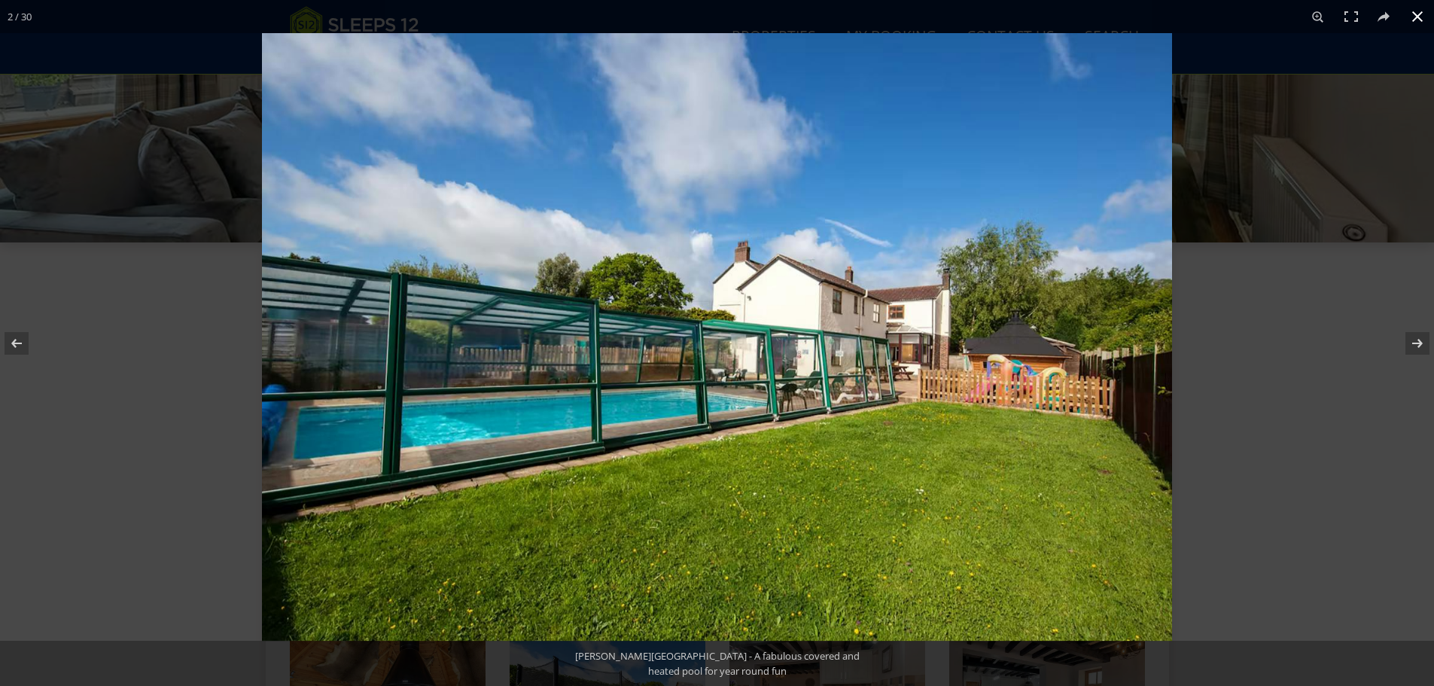
click at [1419, 13] on button at bounding box center [1416, 16] width 33 height 33
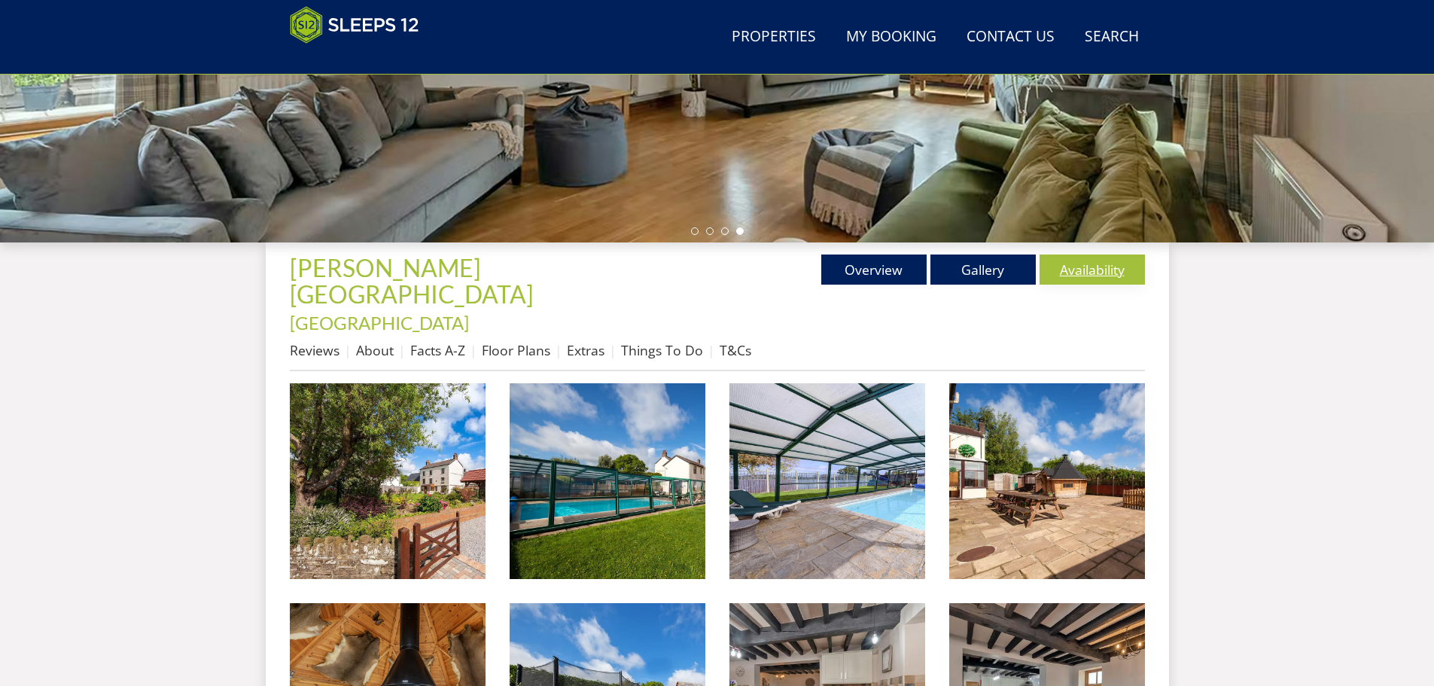
click at [1098, 280] on link "Availability" at bounding box center [1091, 269] width 105 height 30
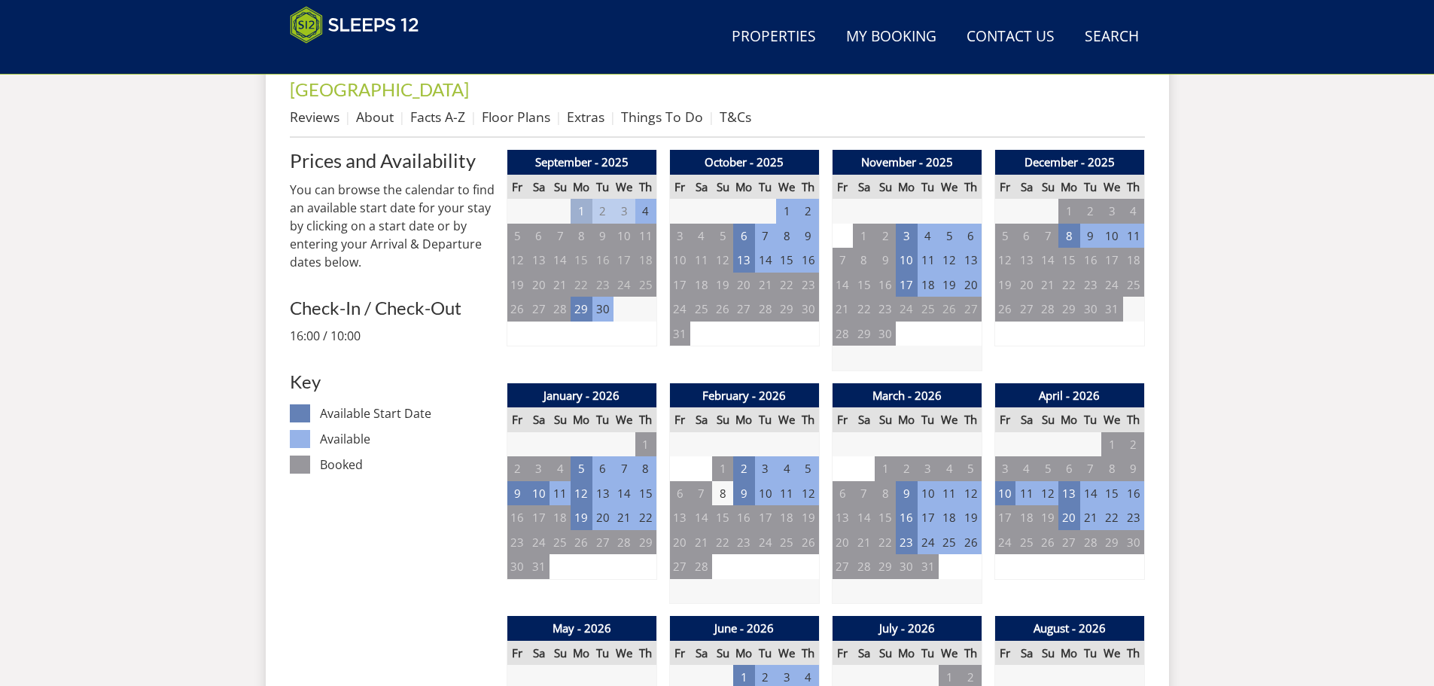
scroll to position [621, 0]
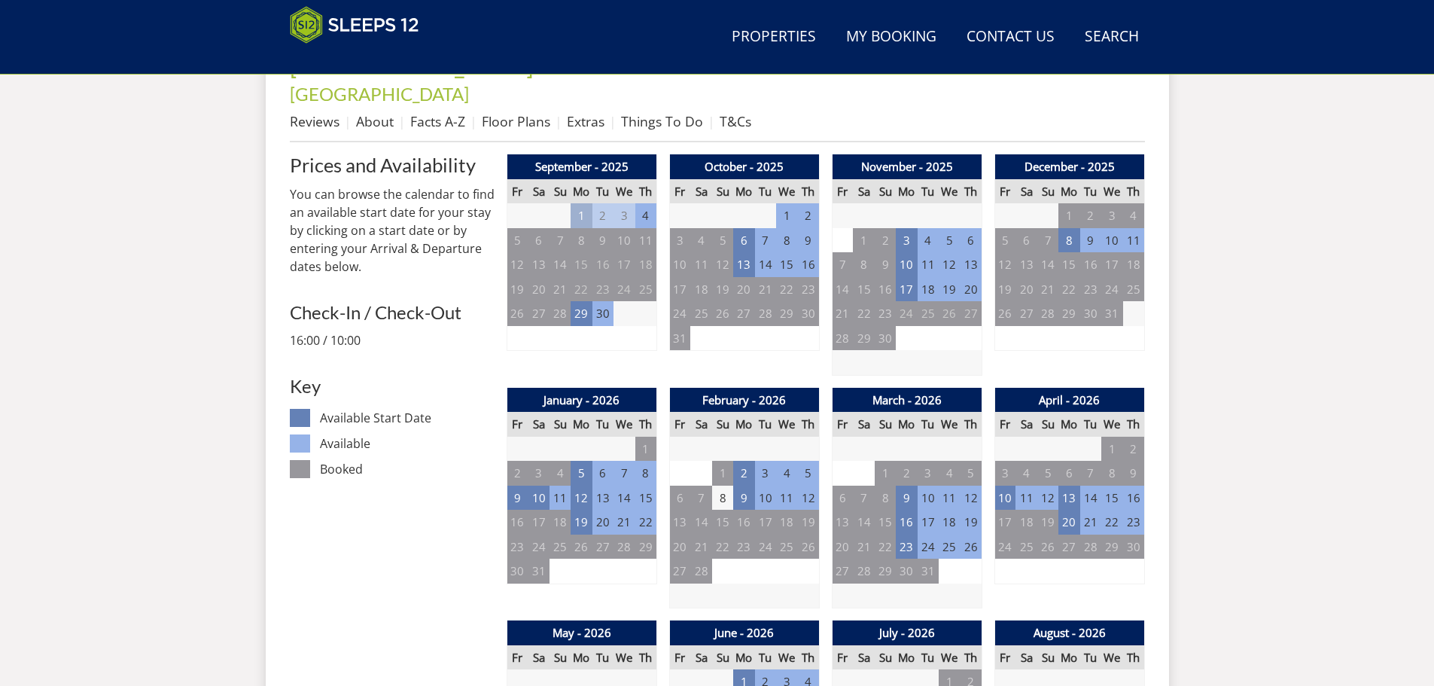
click at [627, 203] on td "3" at bounding box center [623, 215] width 21 height 25
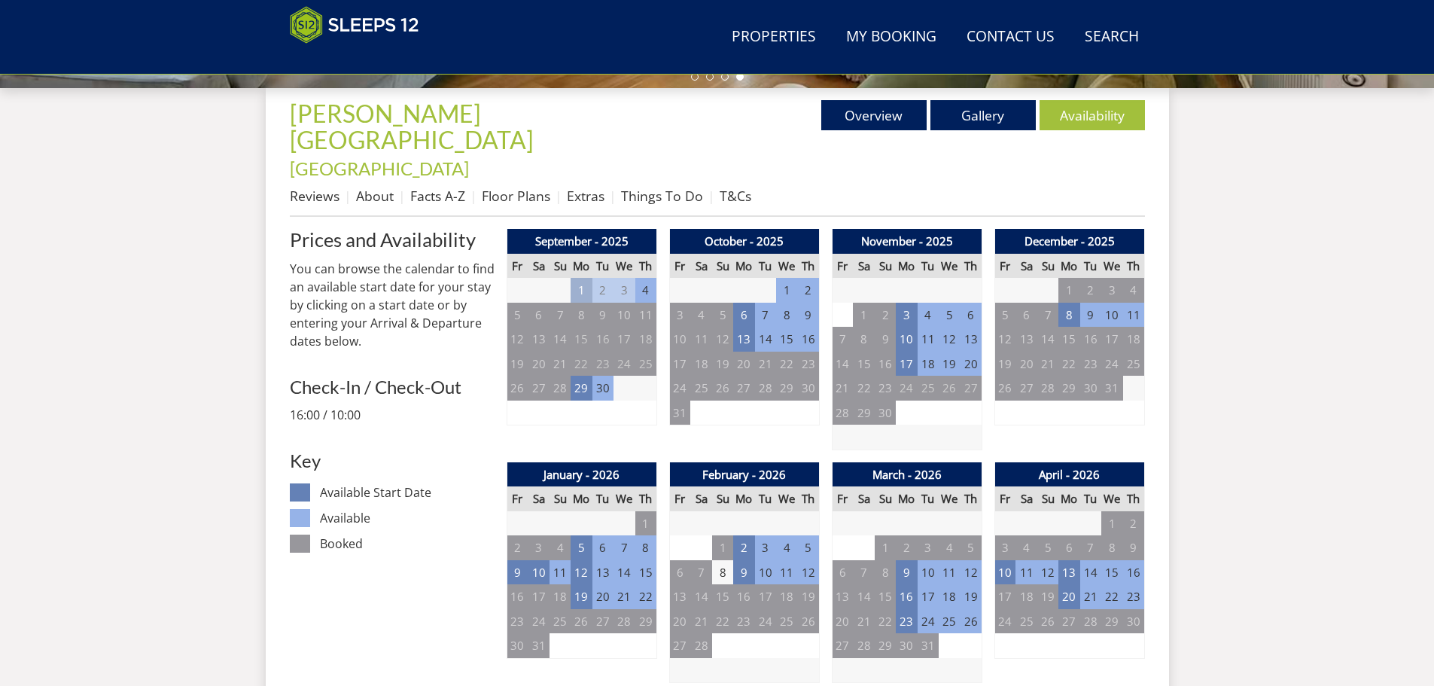
scroll to position [546, 0]
click at [580, 376] on td "29" at bounding box center [580, 388] width 21 height 25
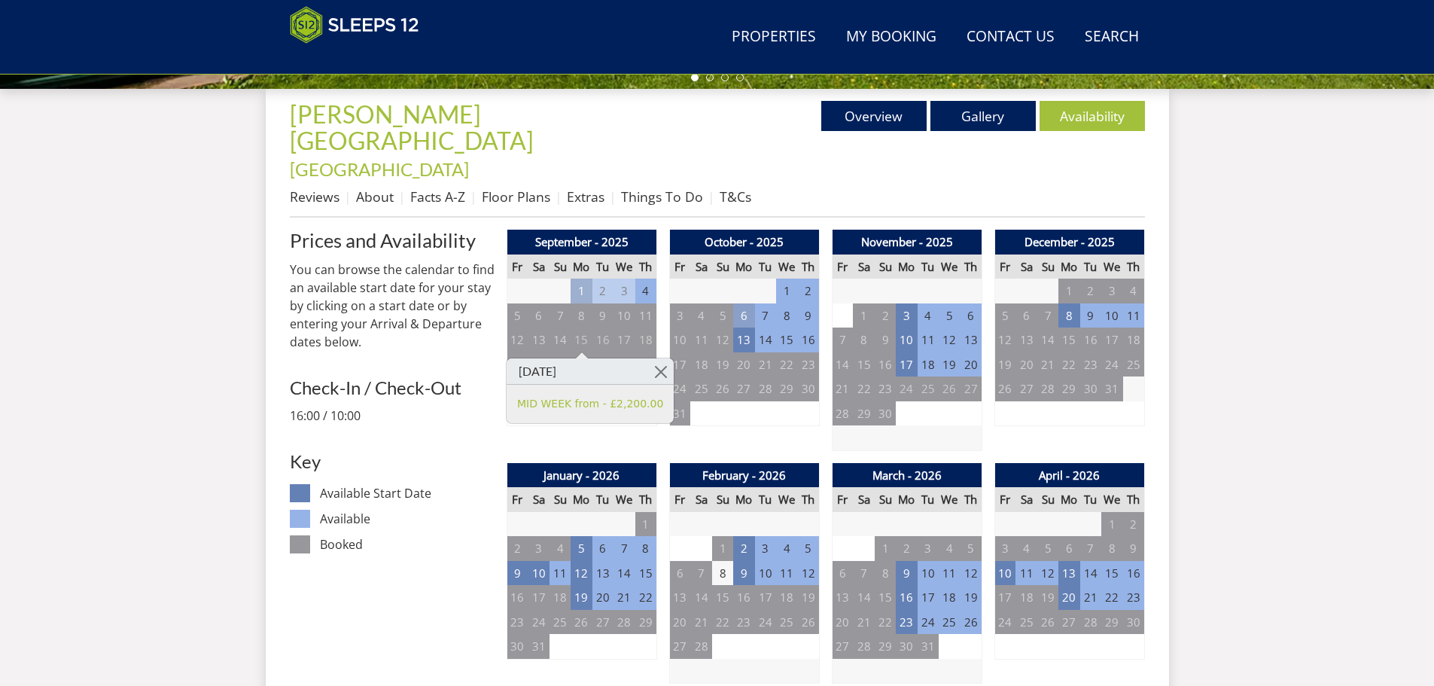
click at [748, 303] on td "6" at bounding box center [743, 315] width 21 height 25
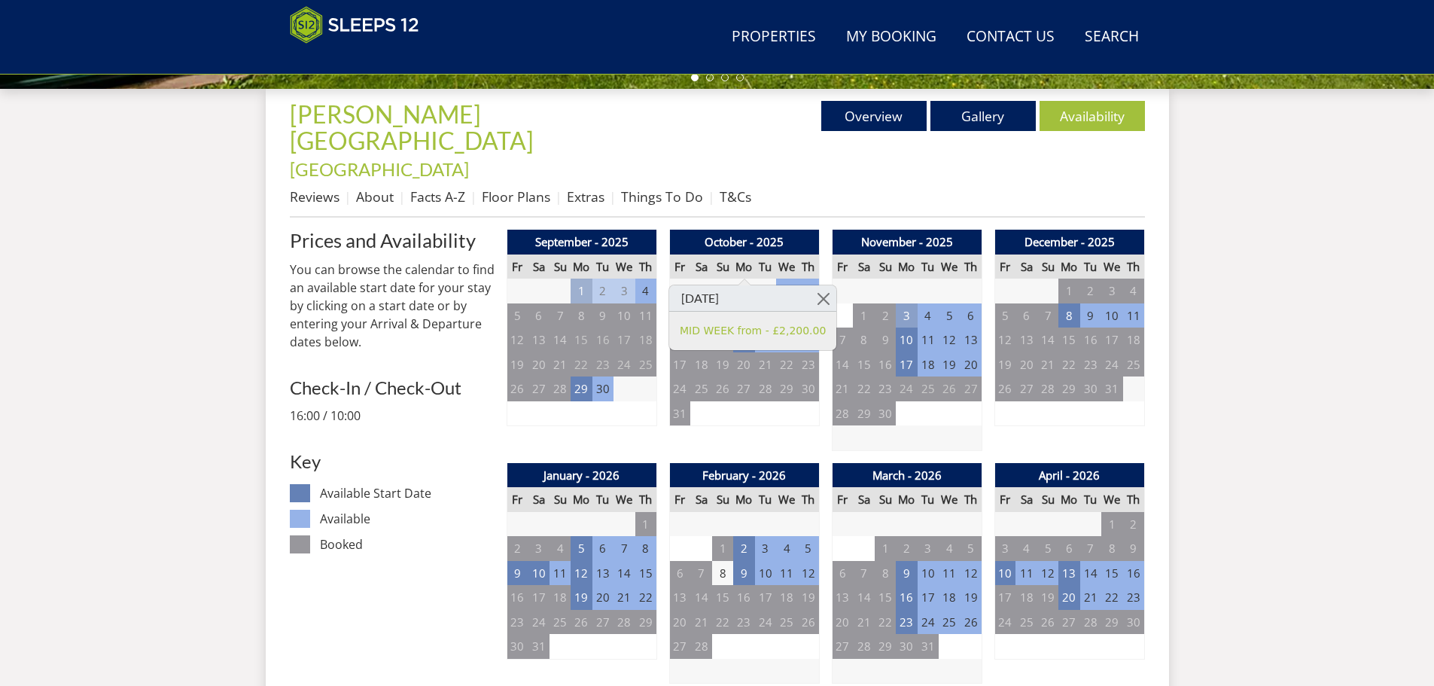
click at [905, 303] on td "3" at bounding box center [906, 315] width 21 height 25
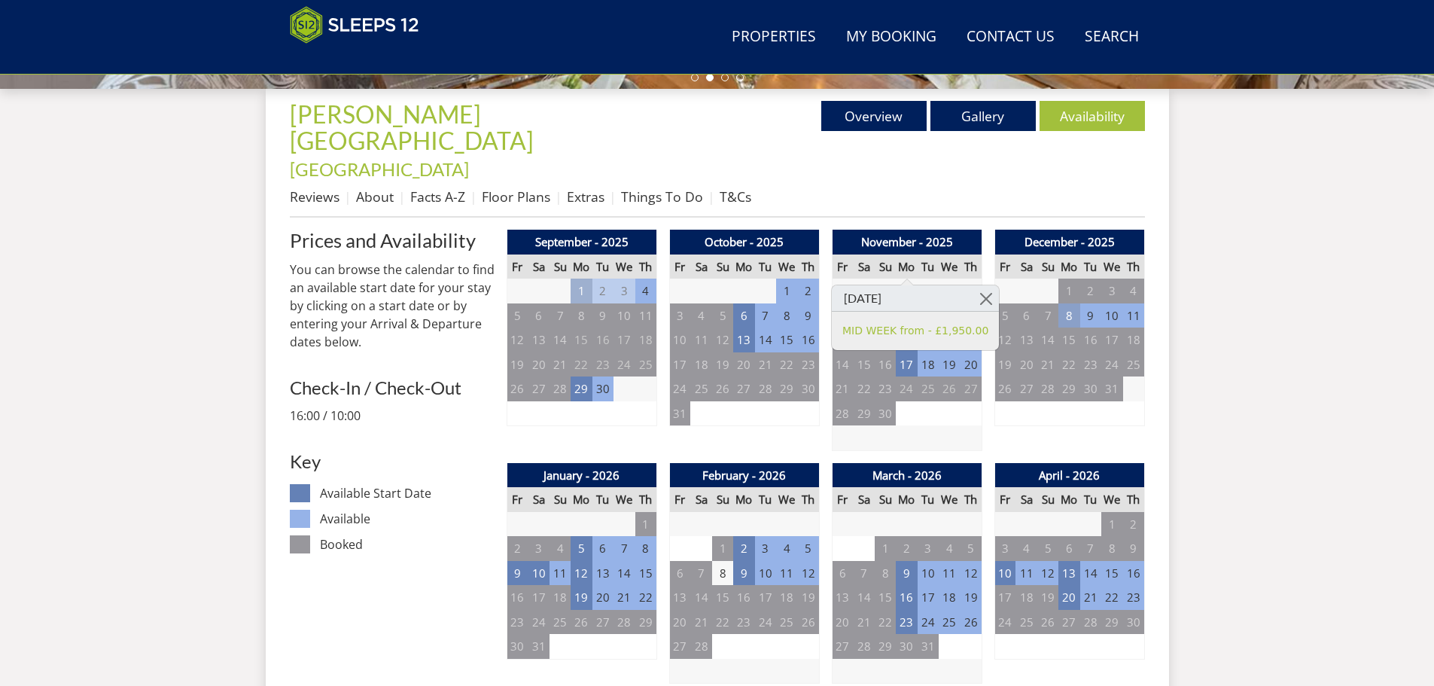
click at [1069, 303] on td "8" at bounding box center [1068, 315] width 21 height 25
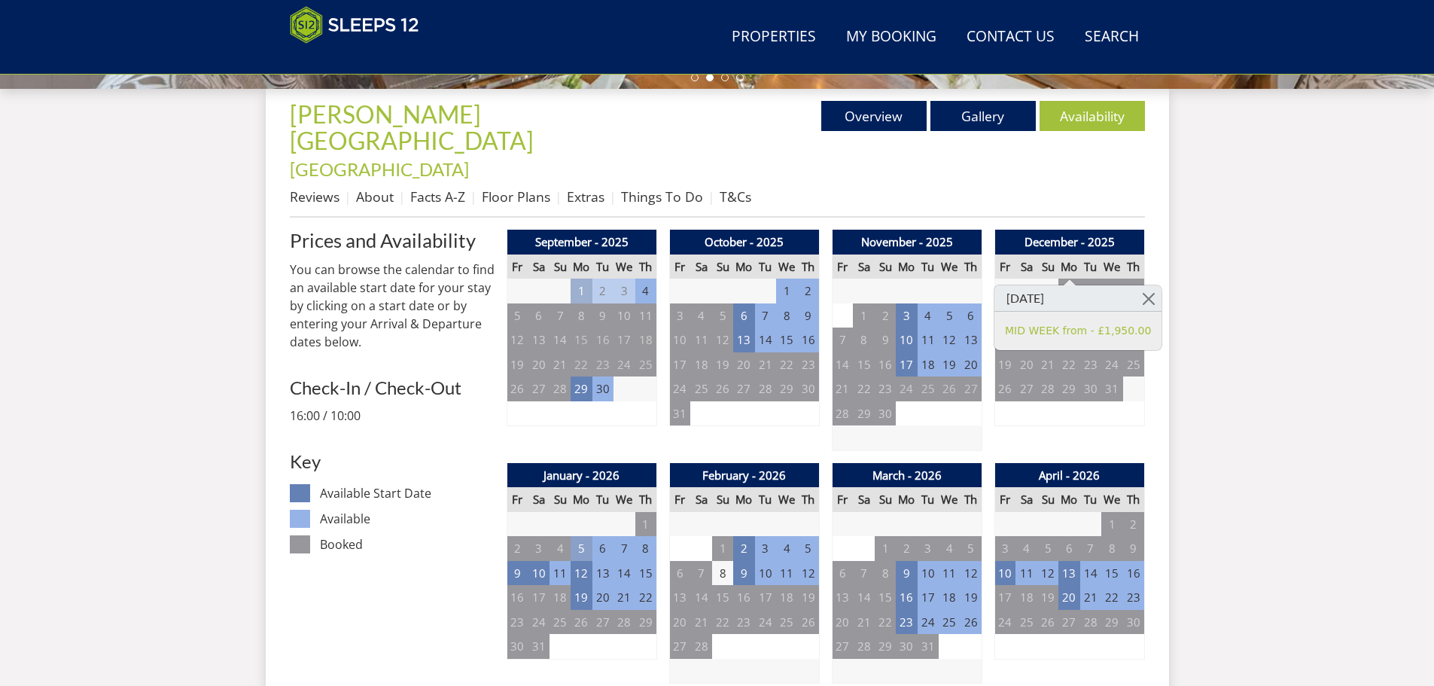
click at [575, 536] on td "5" at bounding box center [580, 548] width 21 height 25
